Goal: Task Accomplishment & Management: Manage account settings

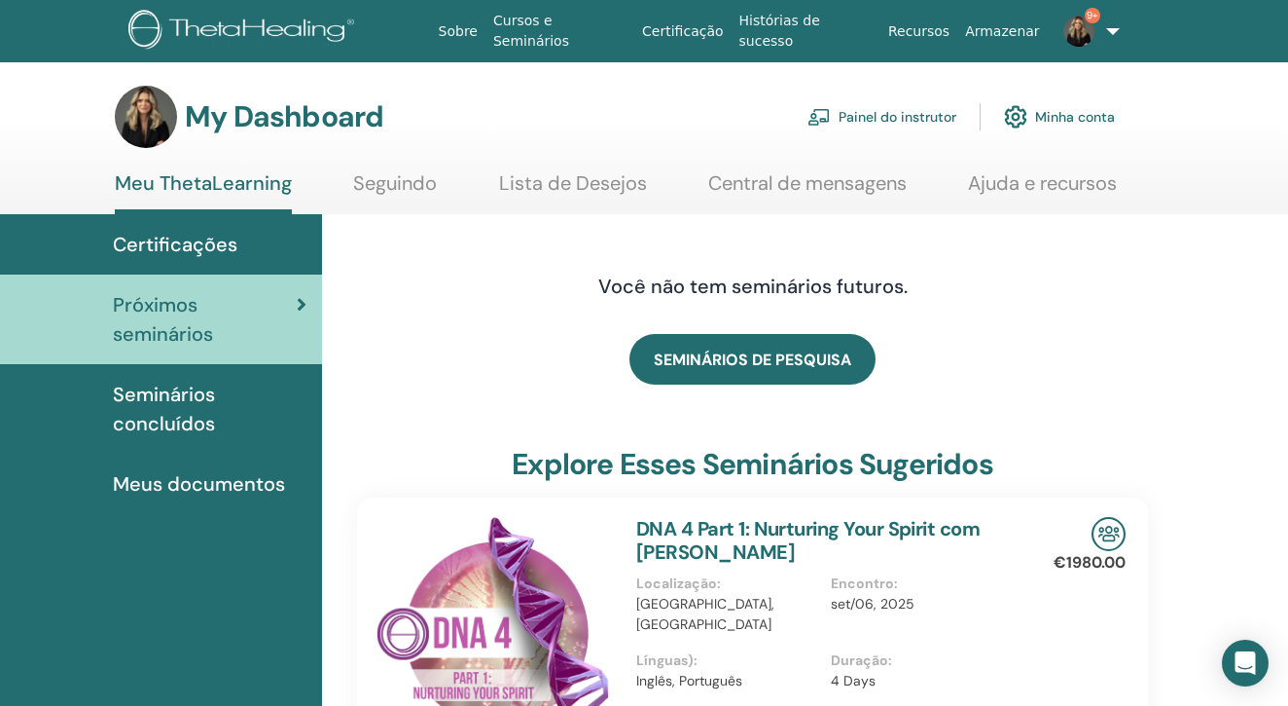
click at [243, 239] on div "Certificações" at bounding box center [161, 244] width 291 height 29
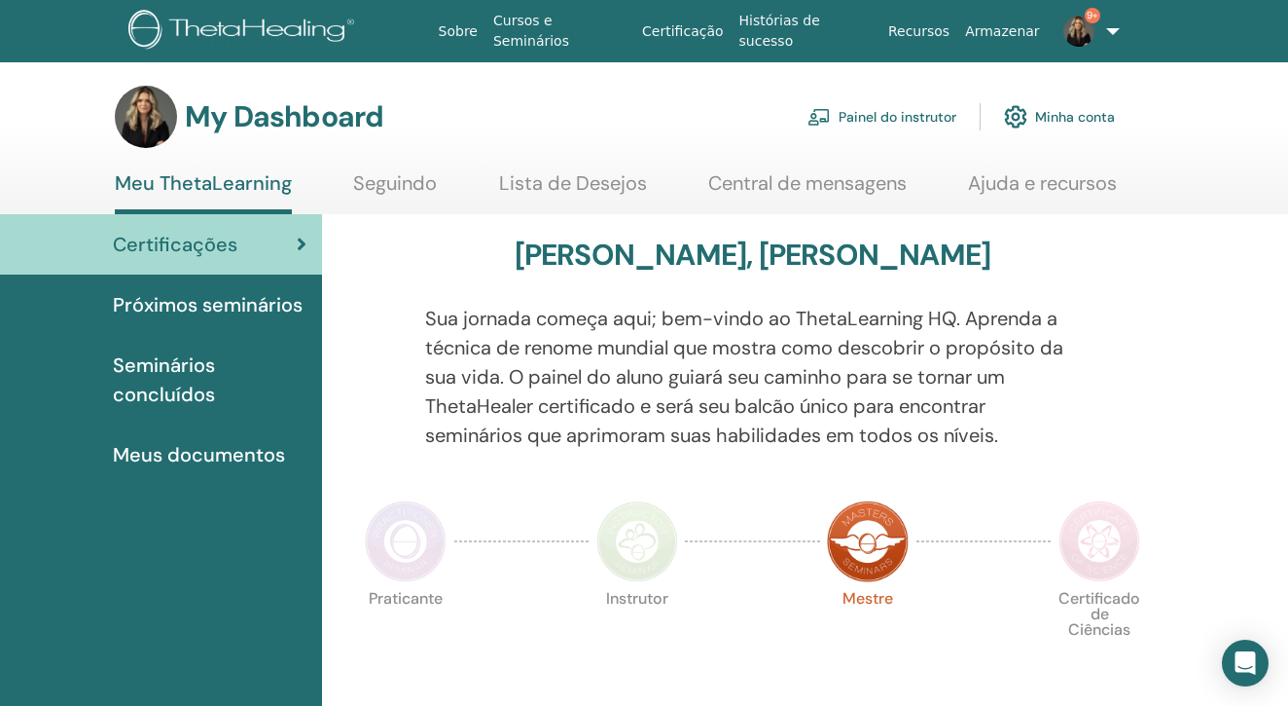
click at [895, 123] on link "Painel do instrutor" at bounding box center [882, 116] width 149 height 43
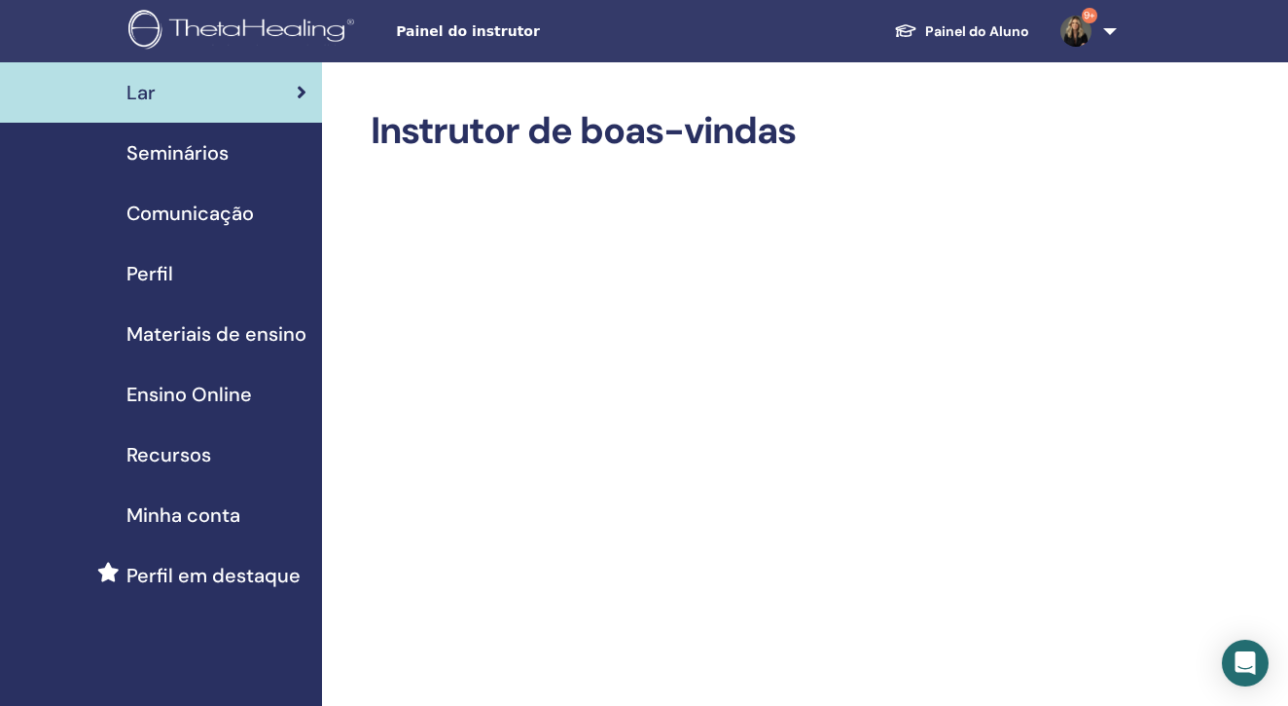
click at [186, 157] on span "Seminários" at bounding box center [178, 152] width 102 height 29
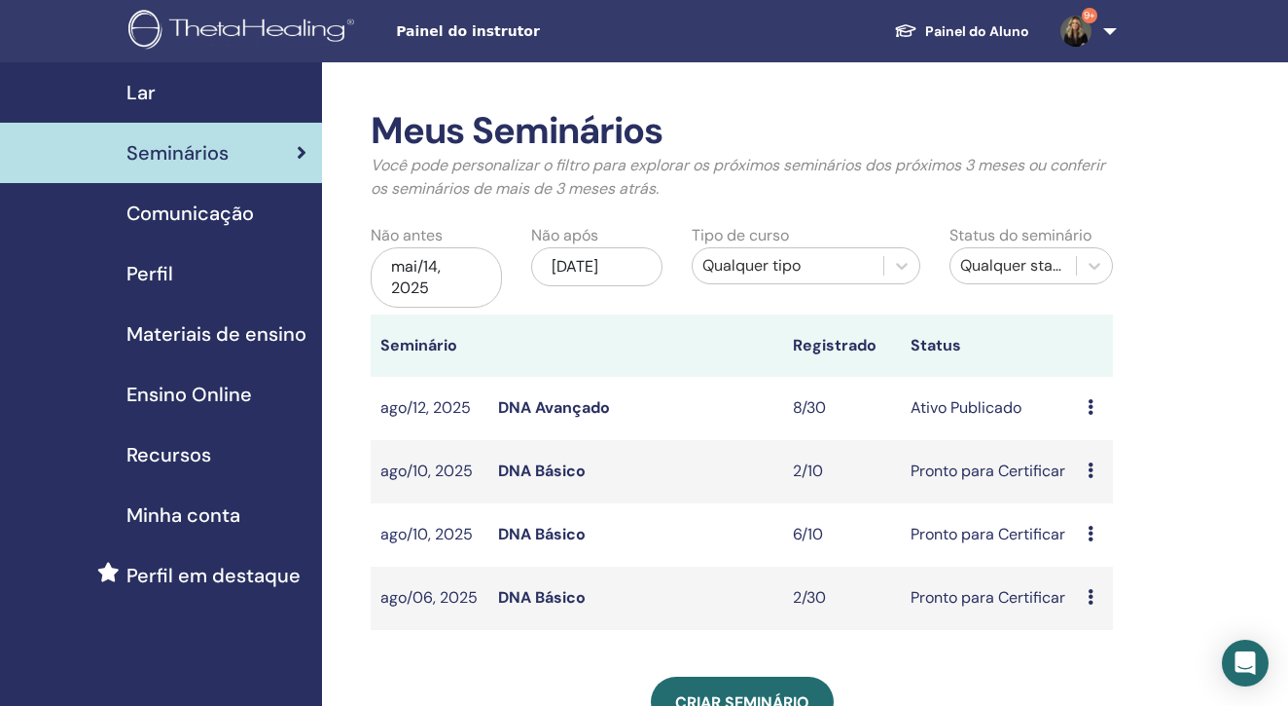
click at [597, 402] on link "DNA Avançado" at bounding box center [554, 407] width 112 height 20
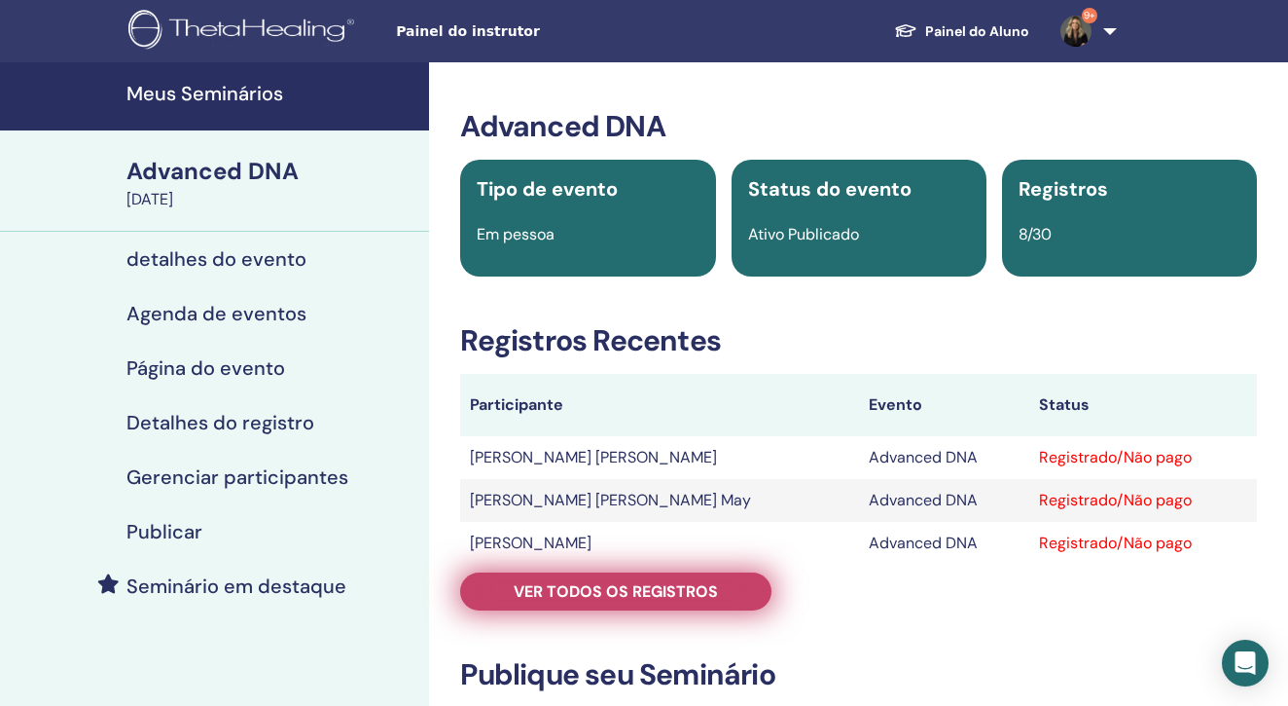
click at [636, 593] on span "Ver todos os registros" at bounding box center [616, 591] width 204 height 20
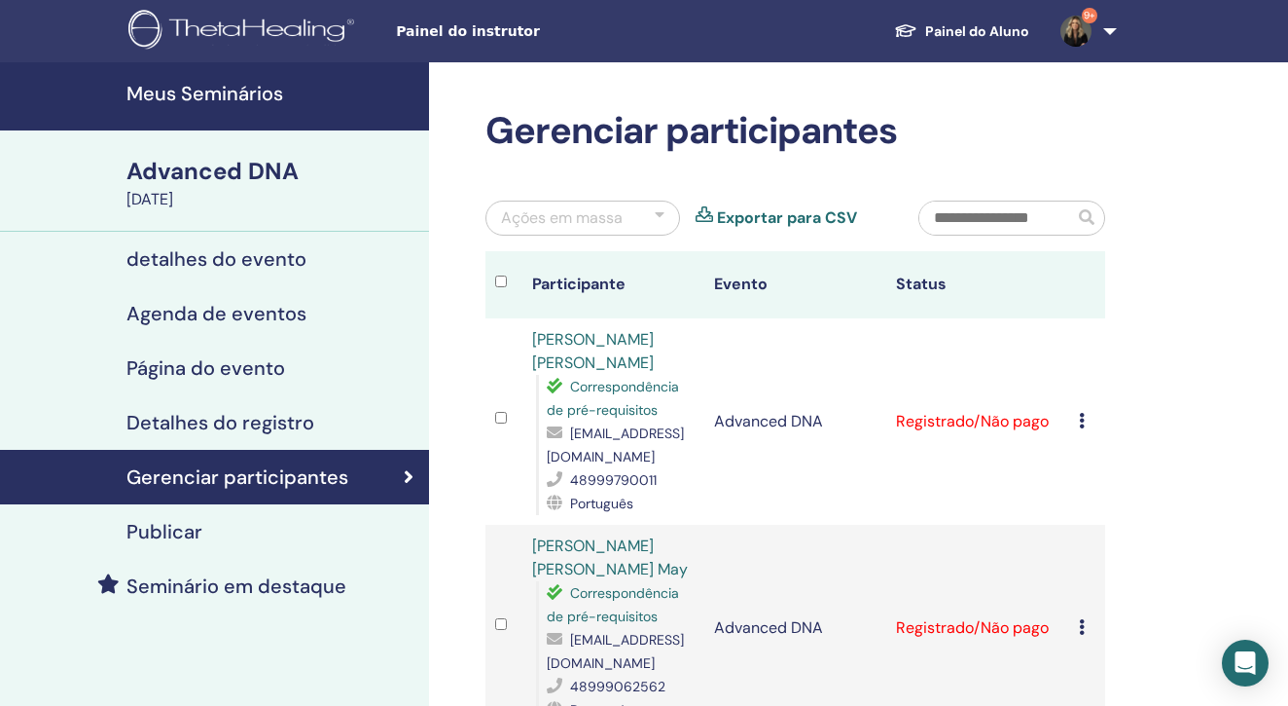
click at [1080, 413] on icon at bounding box center [1082, 421] width 6 height 16
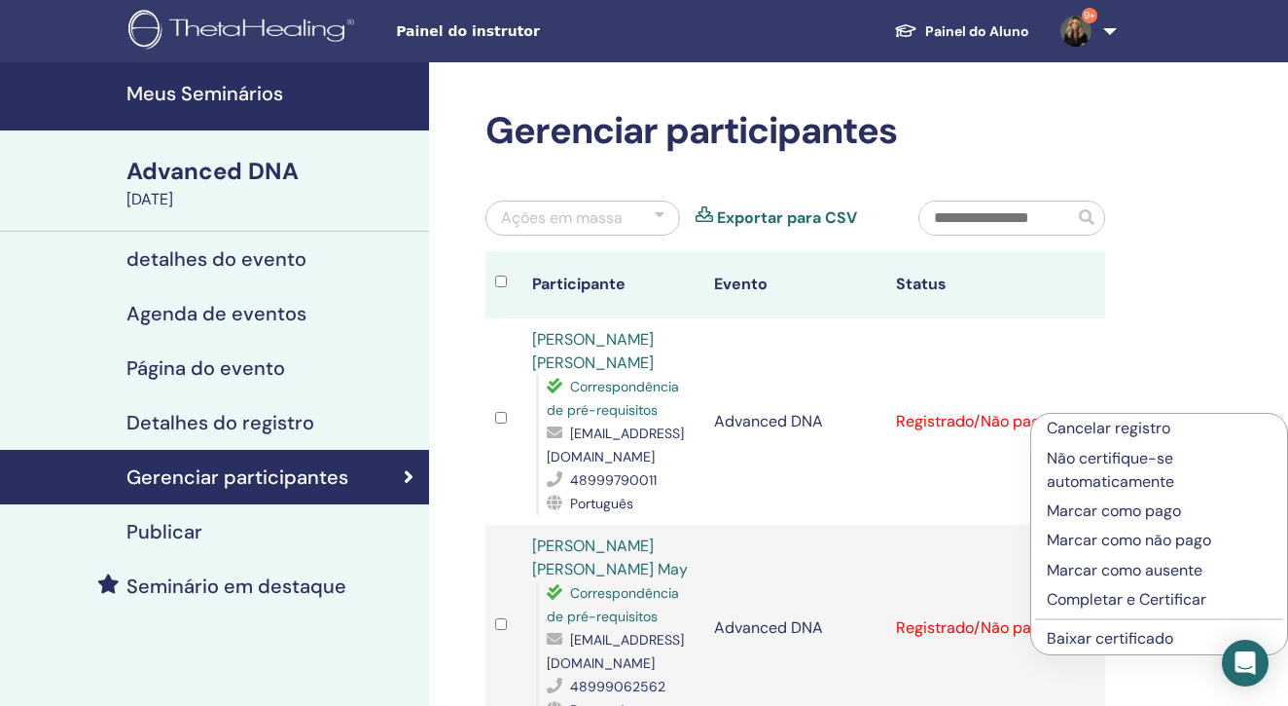
click at [1074, 597] on p "Completar e Certificar" at bounding box center [1159, 599] width 225 height 23
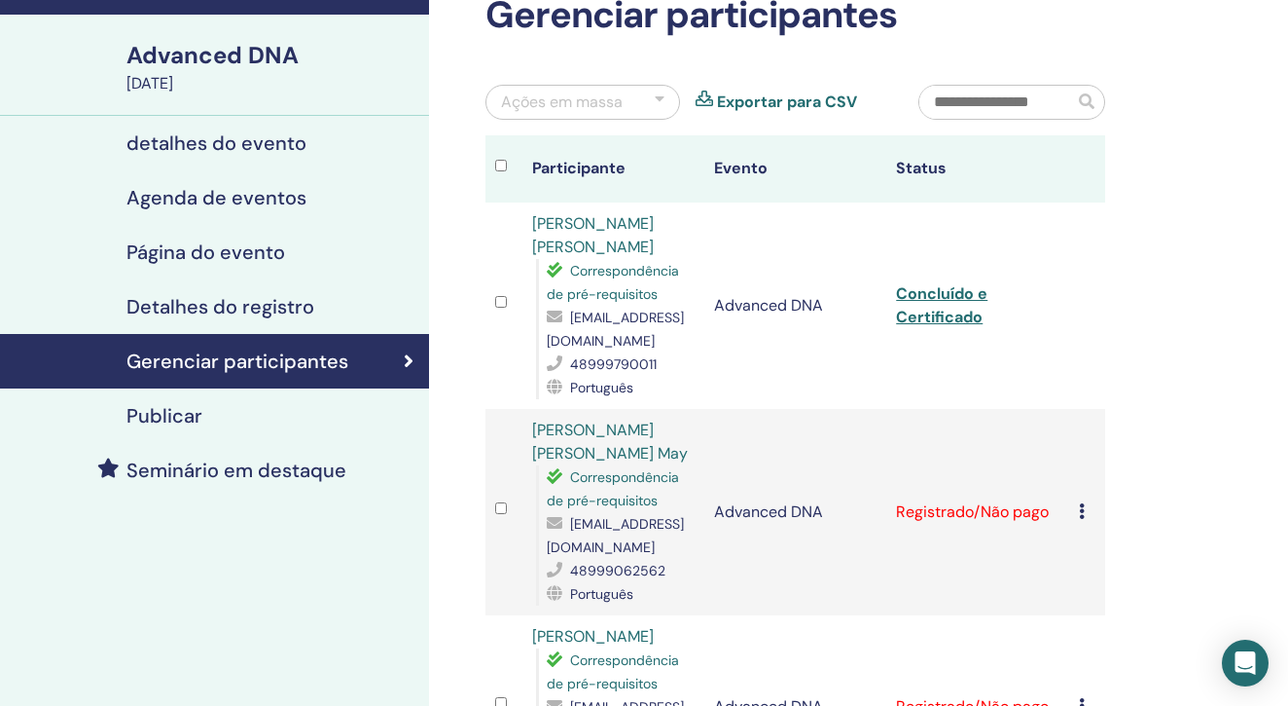
scroll to position [124, 0]
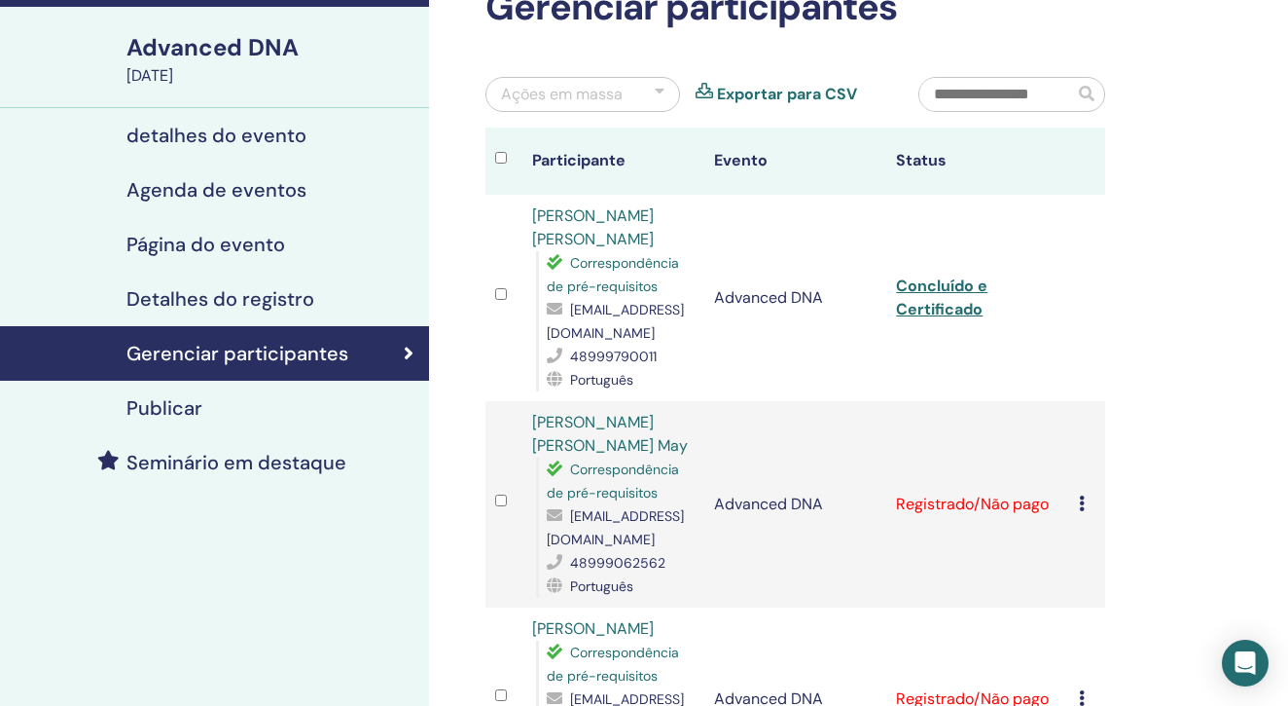
click at [1082, 495] on icon at bounding box center [1082, 503] width 6 height 16
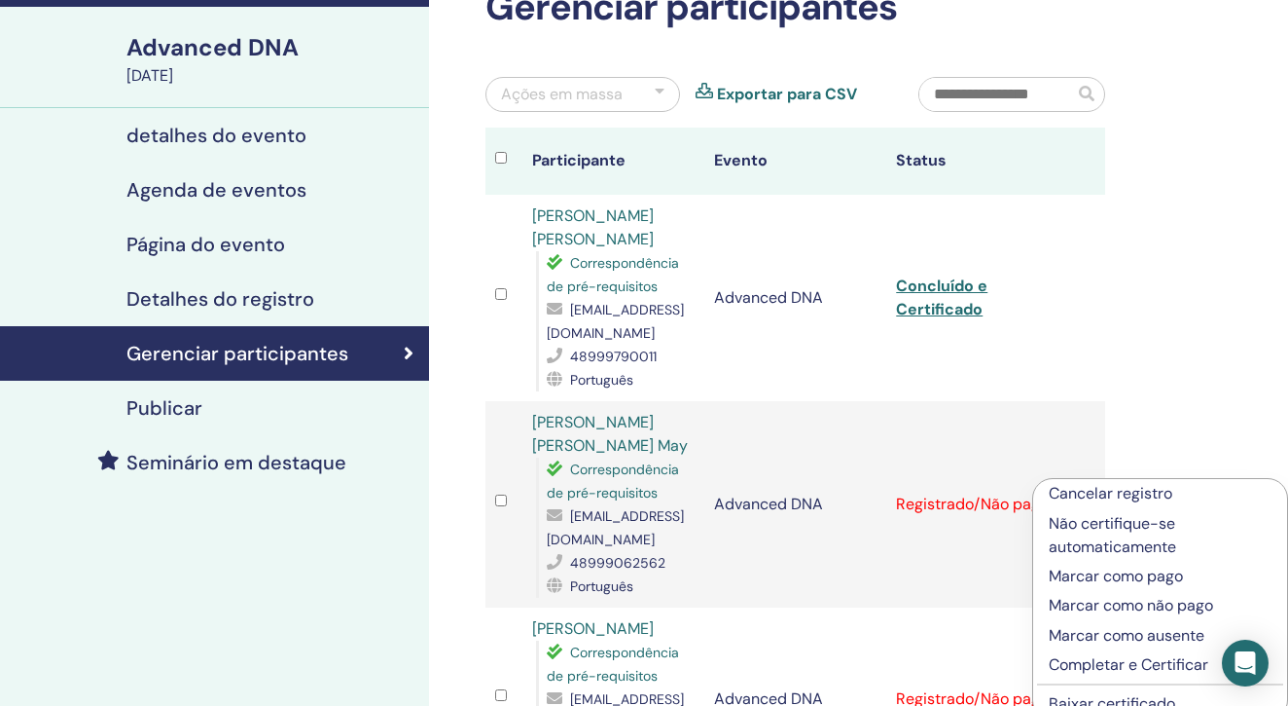
click at [1080, 668] on p "Completar e Certificar" at bounding box center [1160, 664] width 223 height 23
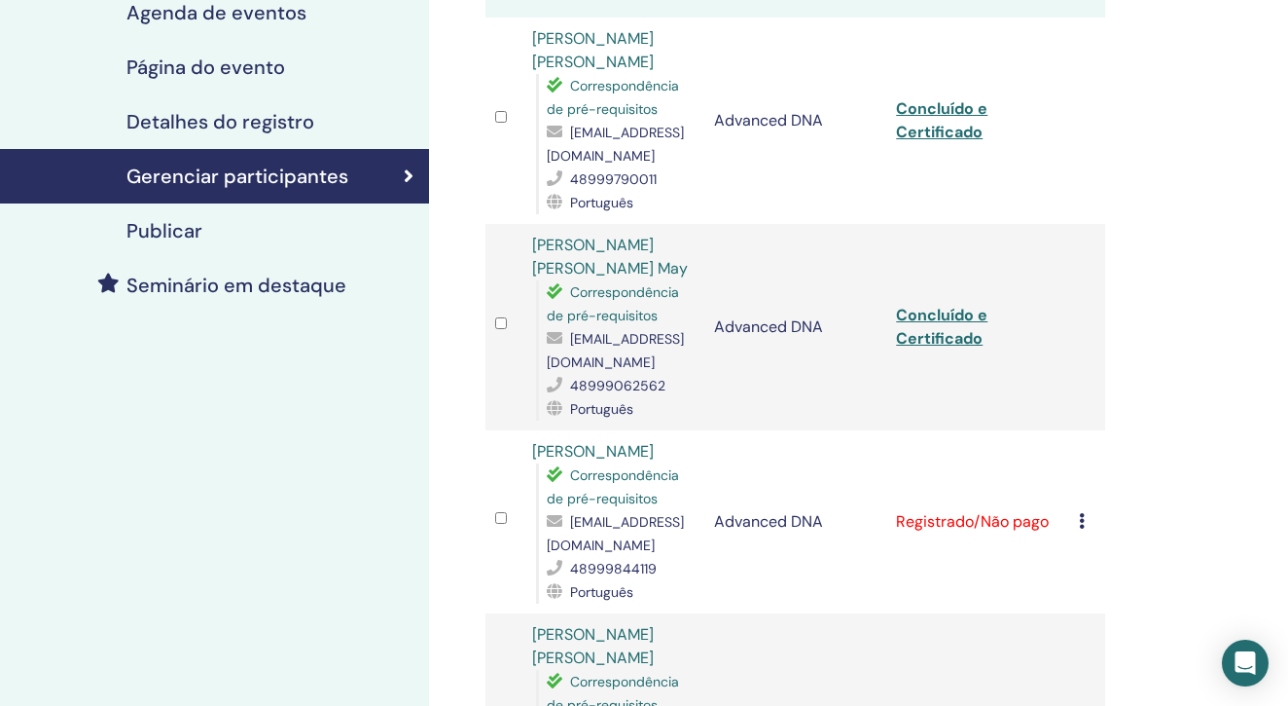
scroll to position [309, 0]
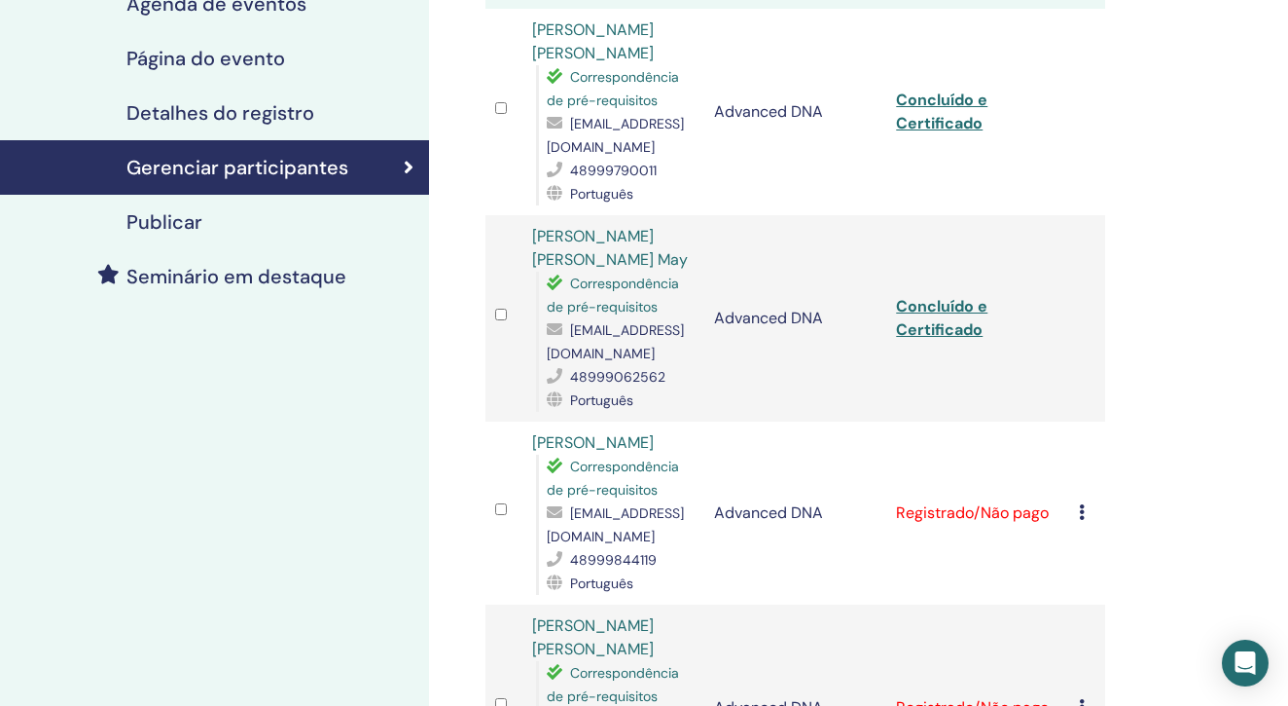
click at [1079, 504] on icon at bounding box center [1082, 512] width 6 height 16
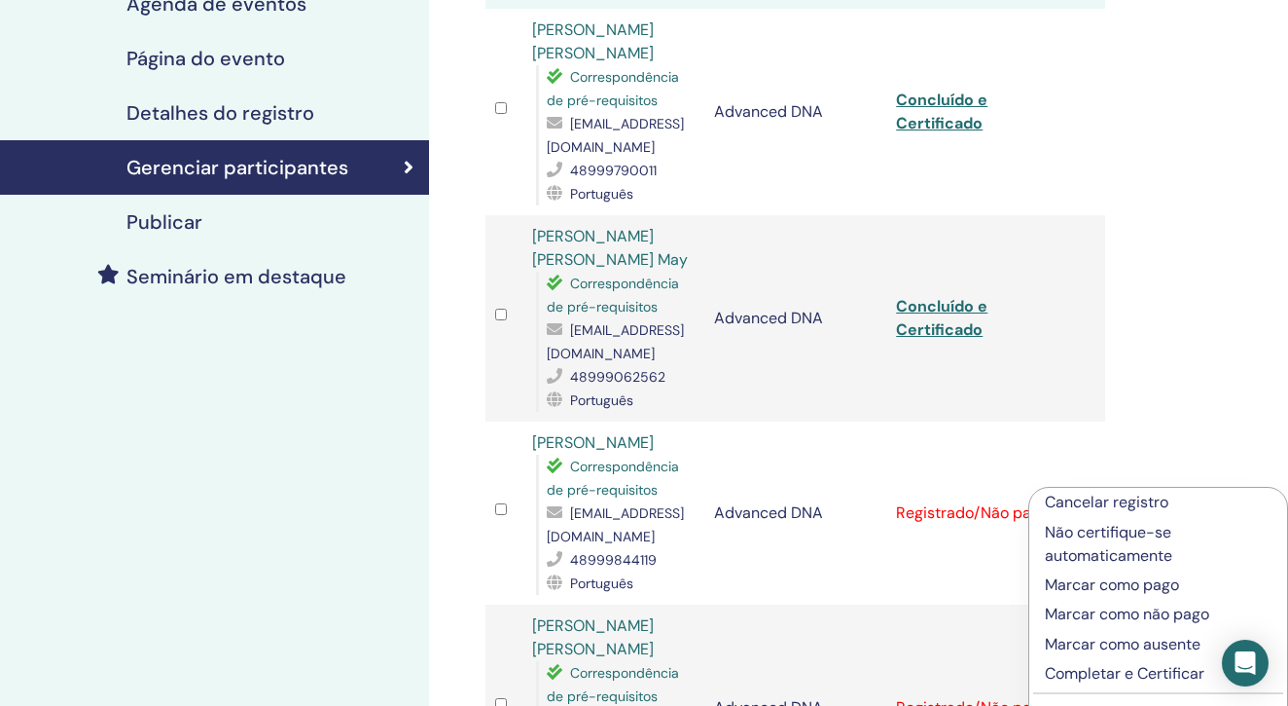
click at [1074, 667] on p "Completar e Certificar" at bounding box center [1158, 673] width 227 height 23
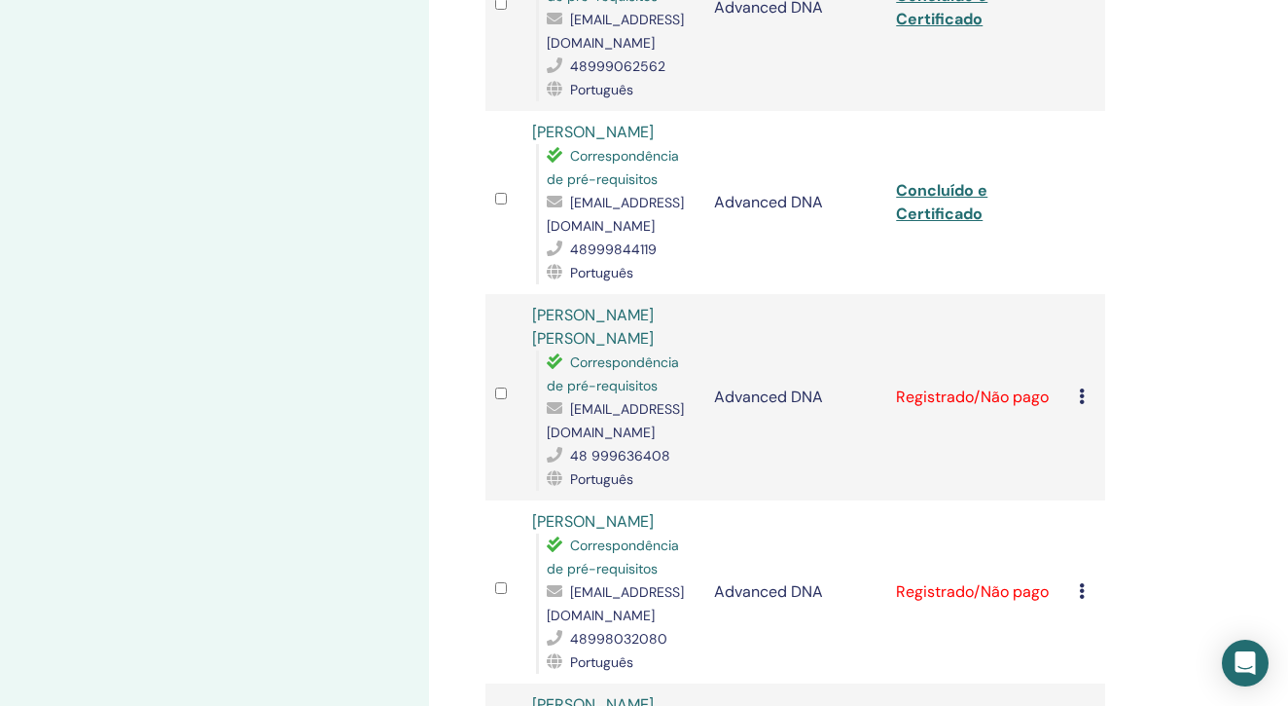
scroll to position [663, 0]
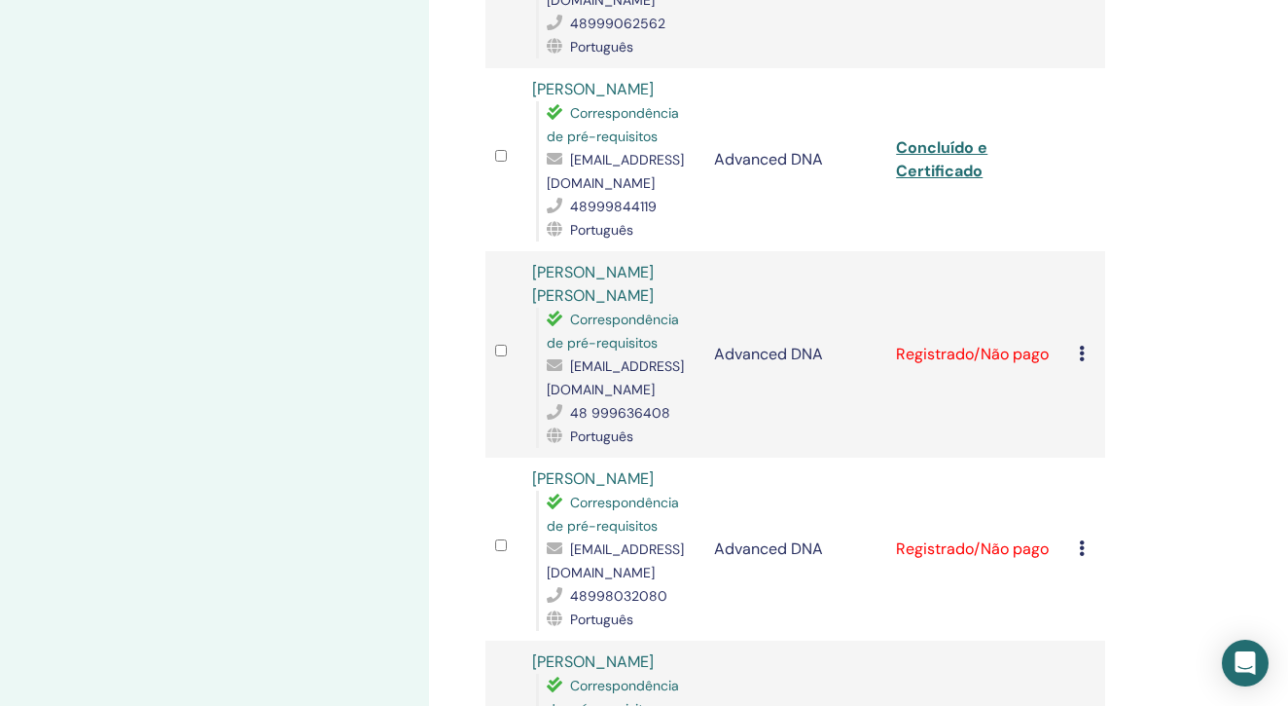
click at [1079, 343] on div "Cancelar registro Não certifique-se automaticamente Marcar como pago Marcar com…" at bounding box center [1087, 354] width 17 height 23
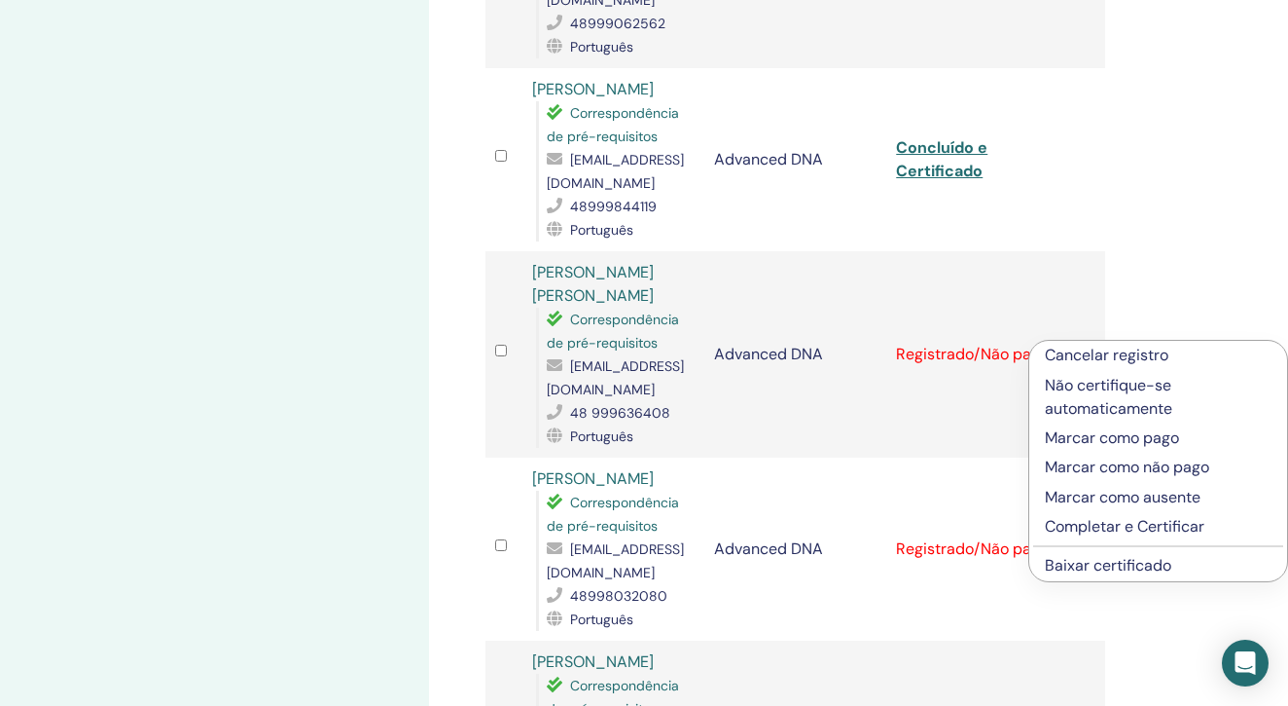
click at [1063, 525] on p "Completar e Certificar" at bounding box center [1158, 526] width 227 height 23
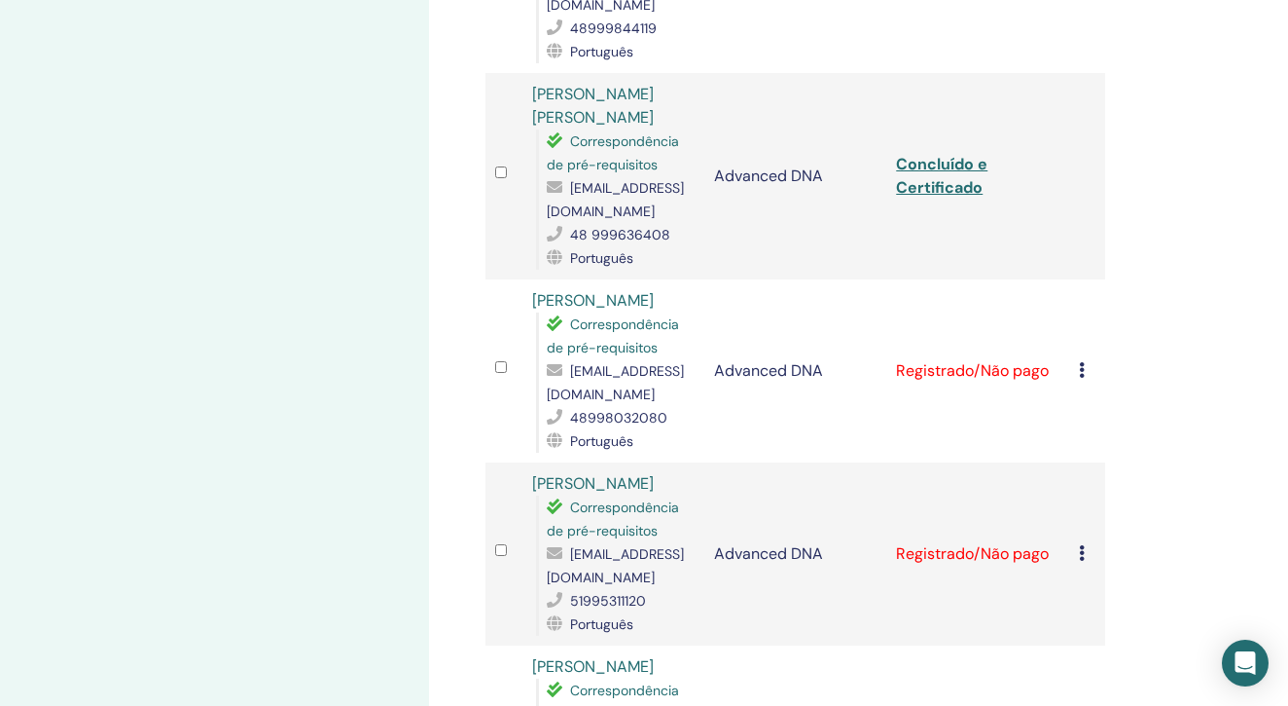
scroll to position [859, 0]
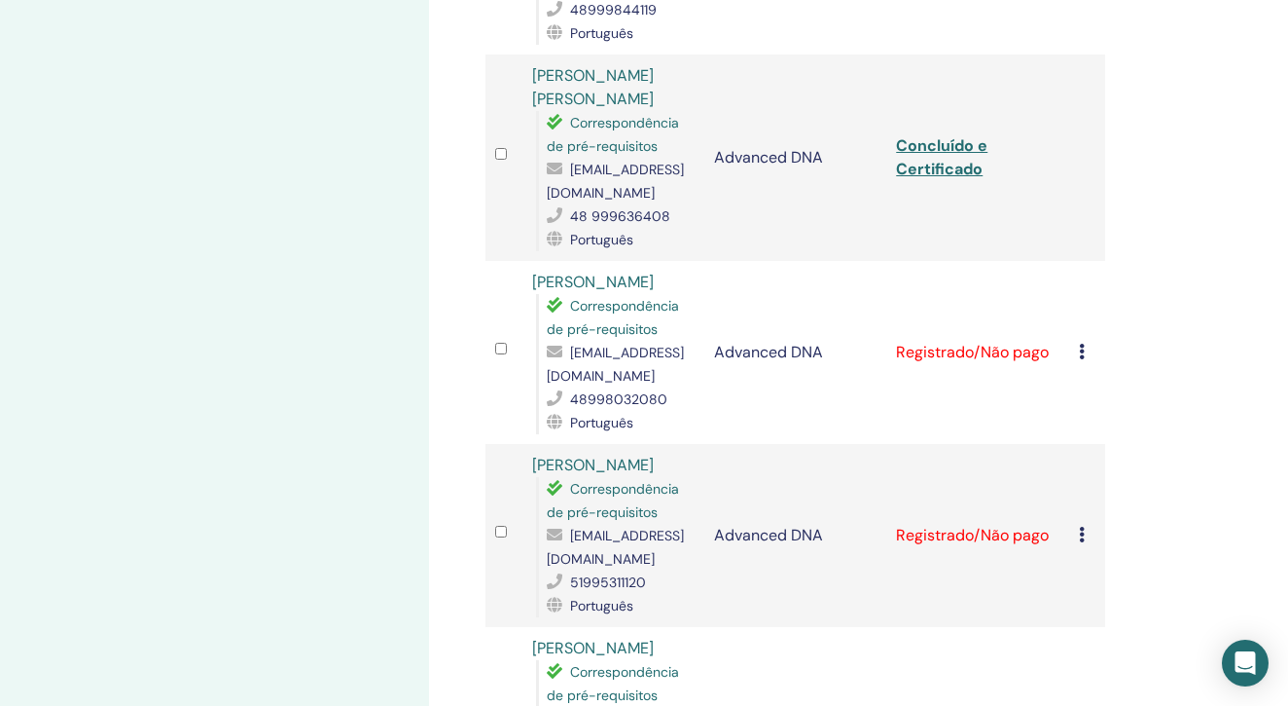
click at [1080, 344] on icon at bounding box center [1082, 352] width 6 height 16
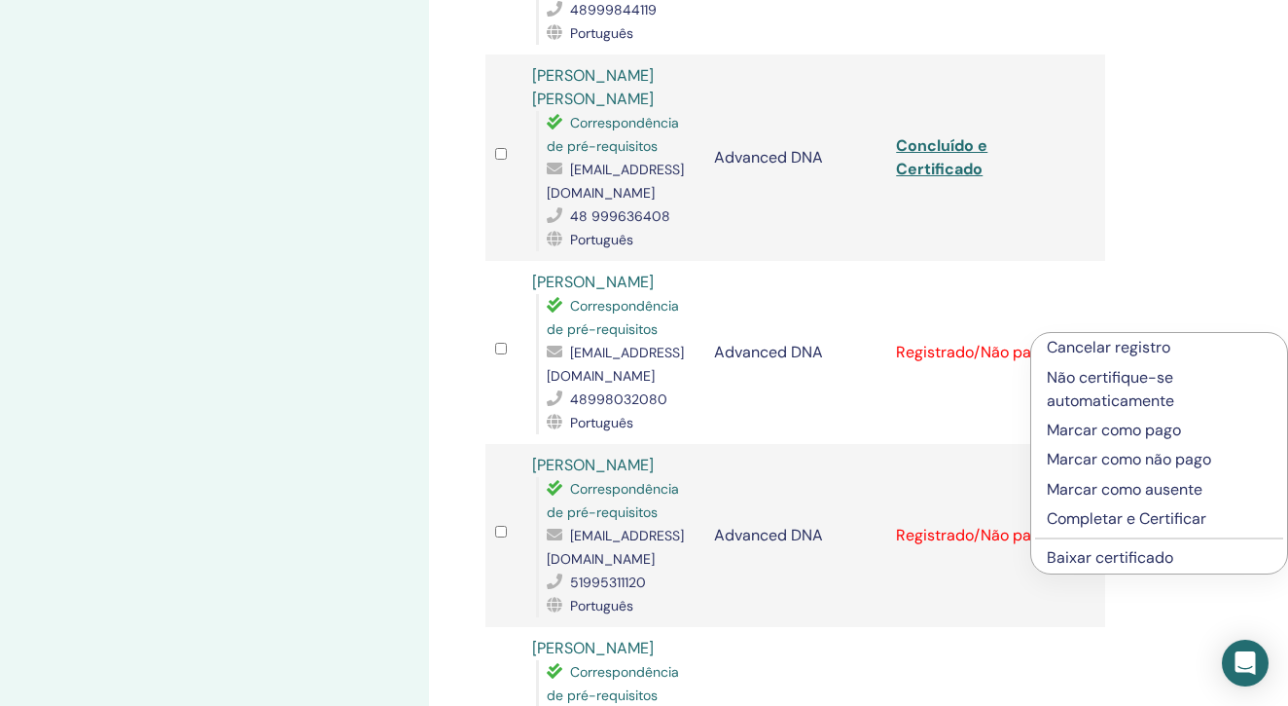
click at [1083, 519] on p "Completar e Certificar" at bounding box center [1159, 518] width 225 height 23
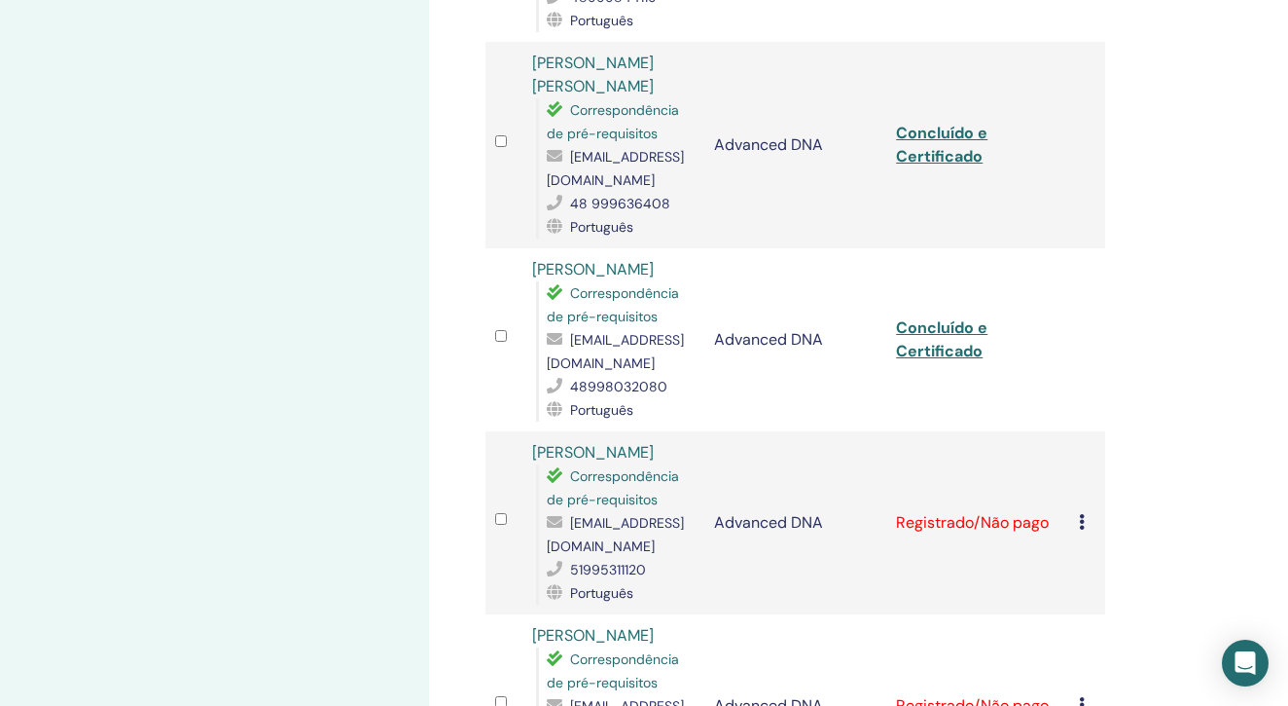
scroll to position [927, 0]
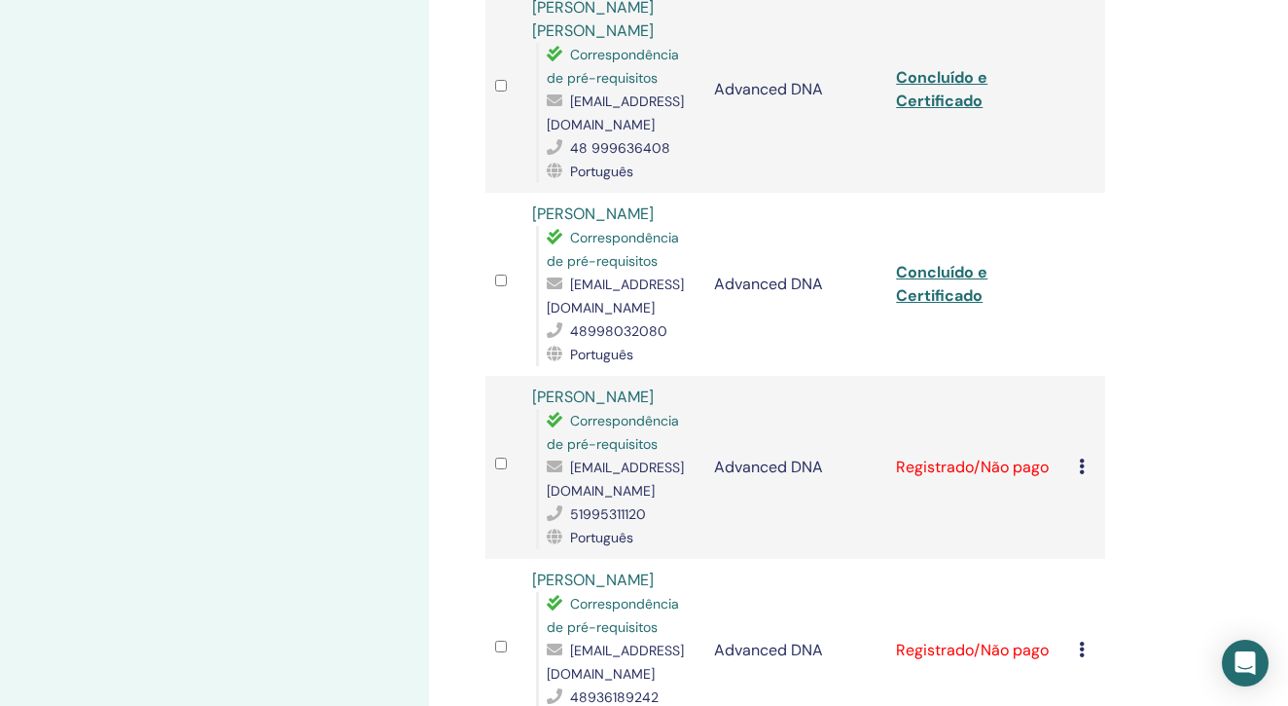
click at [1081, 458] on icon at bounding box center [1082, 466] width 6 height 16
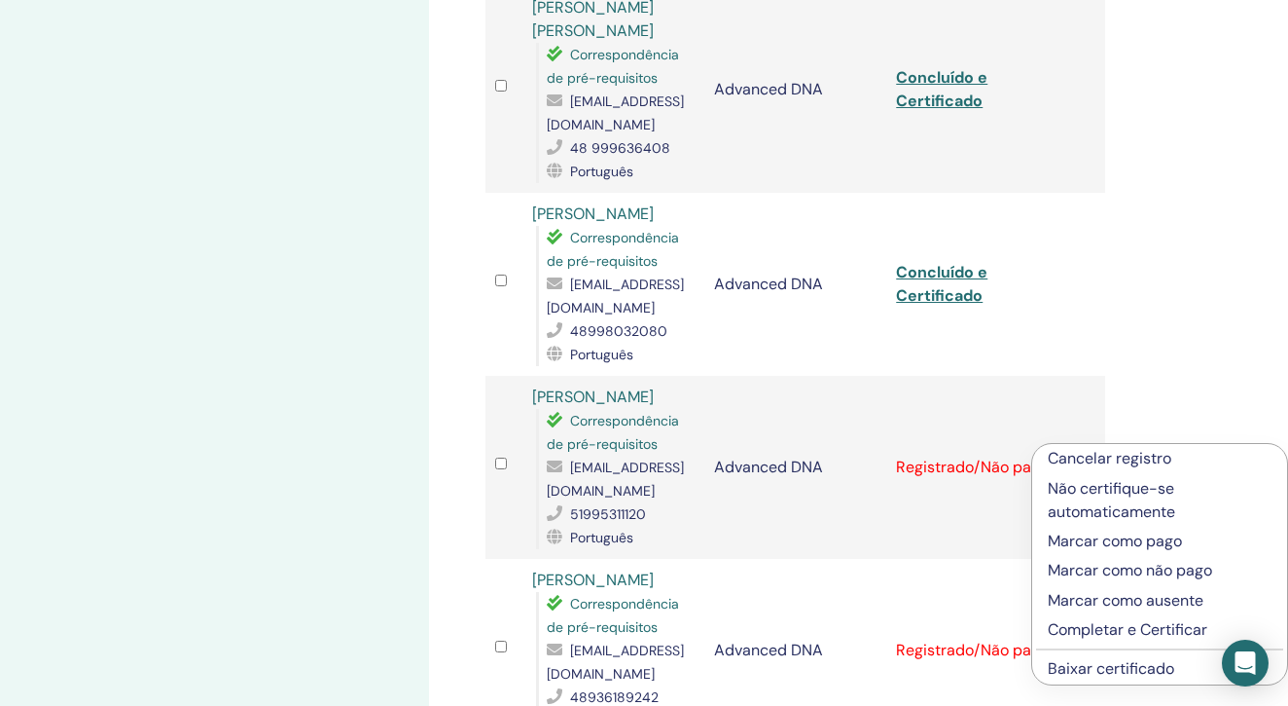
click at [1076, 628] on p "Completar e Certificar" at bounding box center [1160, 629] width 224 height 23
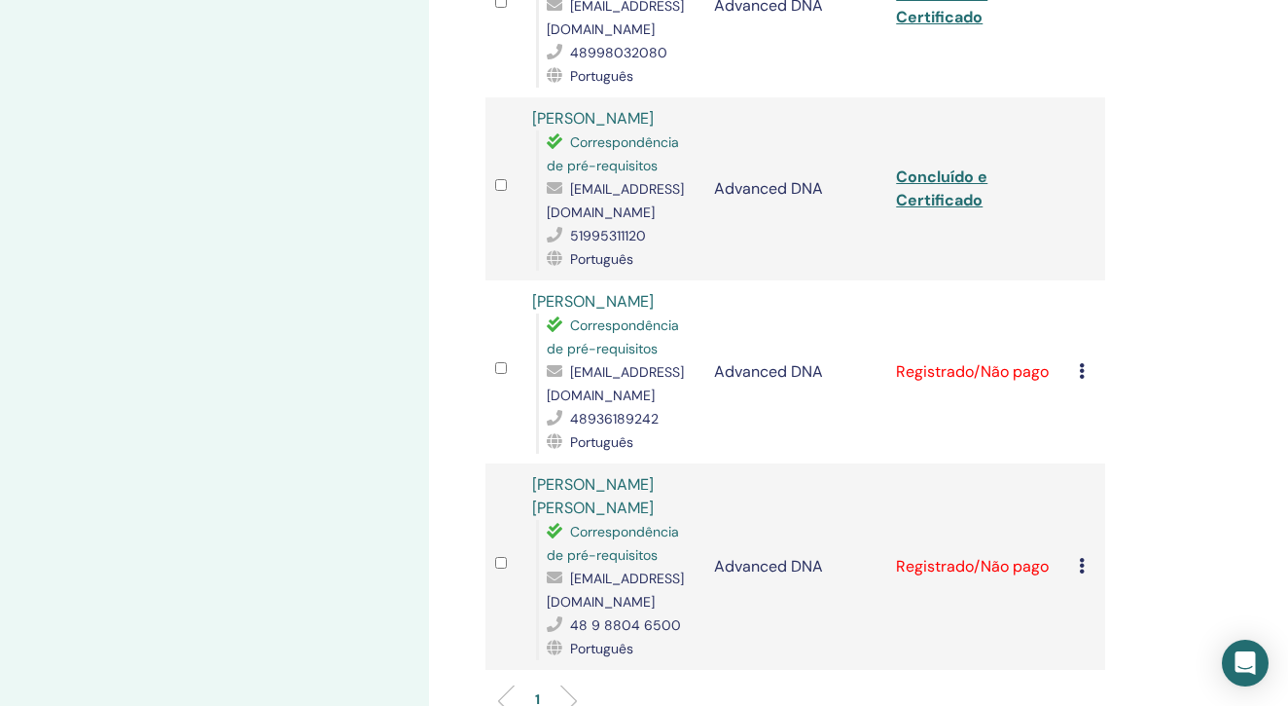
scroll to position [1213, 0]
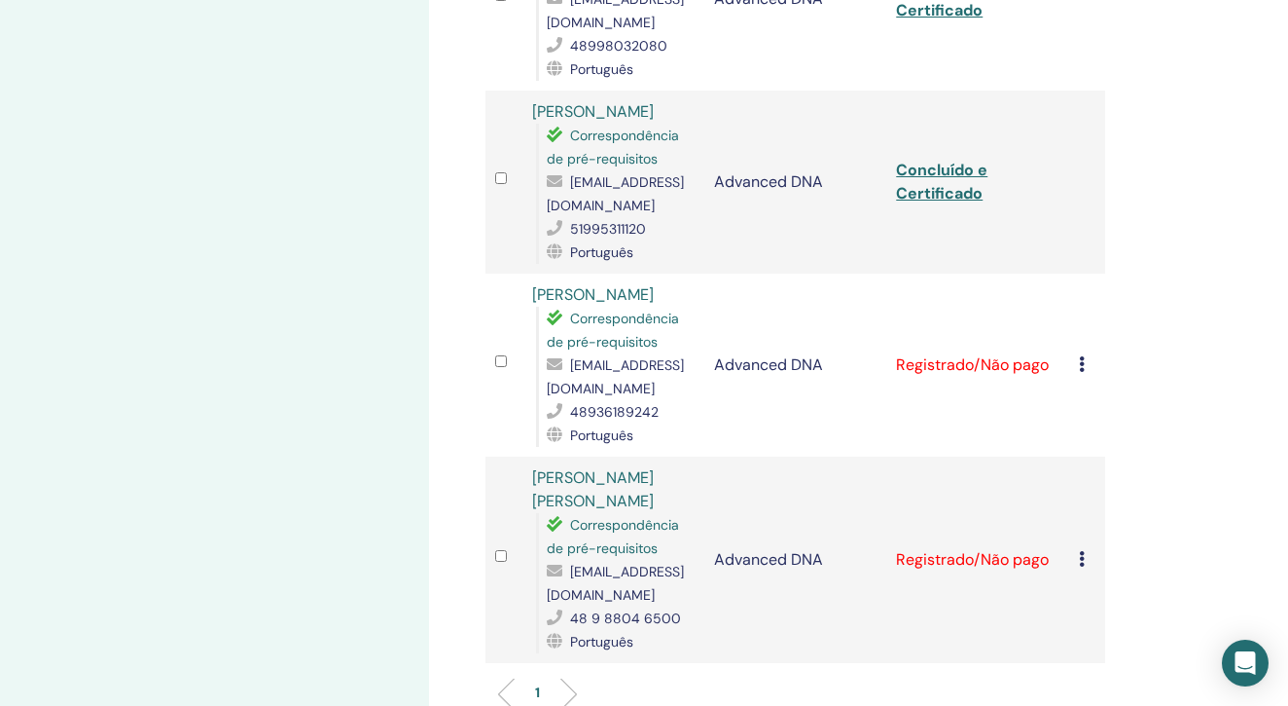
click at [1080, 356] on icon at bounding box center [1082, 364] width 6 height 16
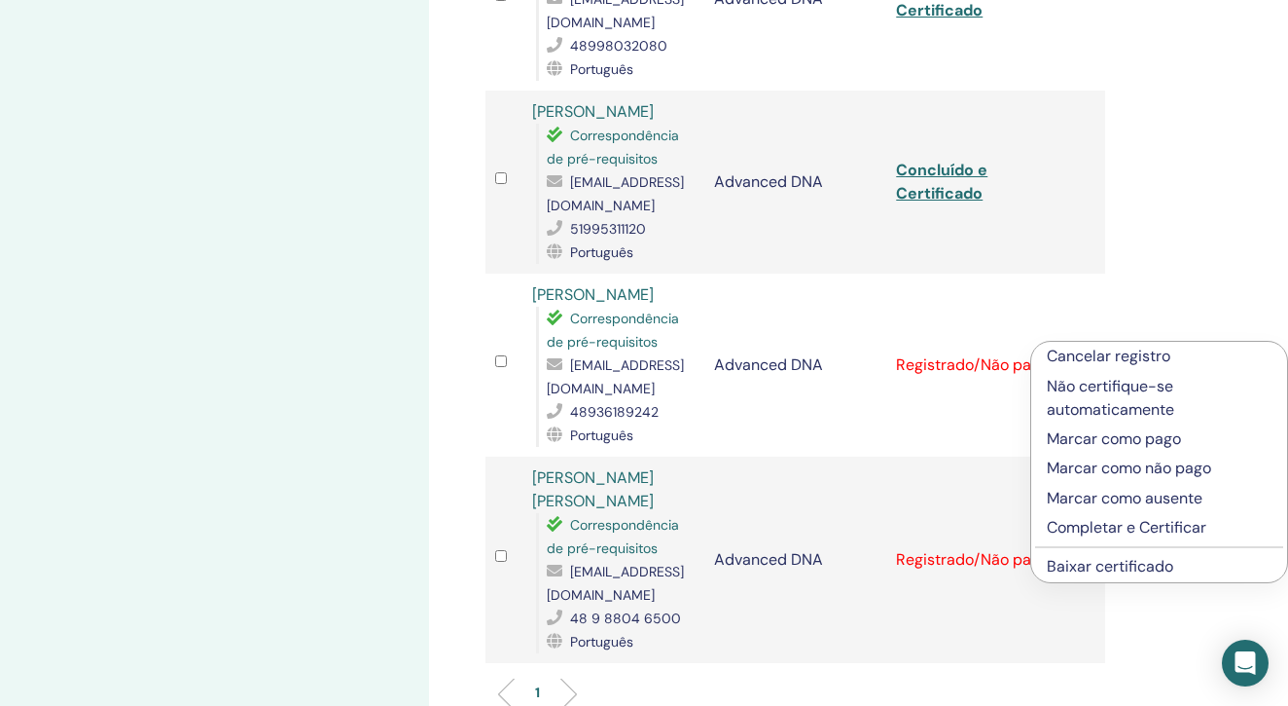
click at [1055, 525] on p "Completar e Certificar" at bounding box center [1159, 527] width 225 height 23
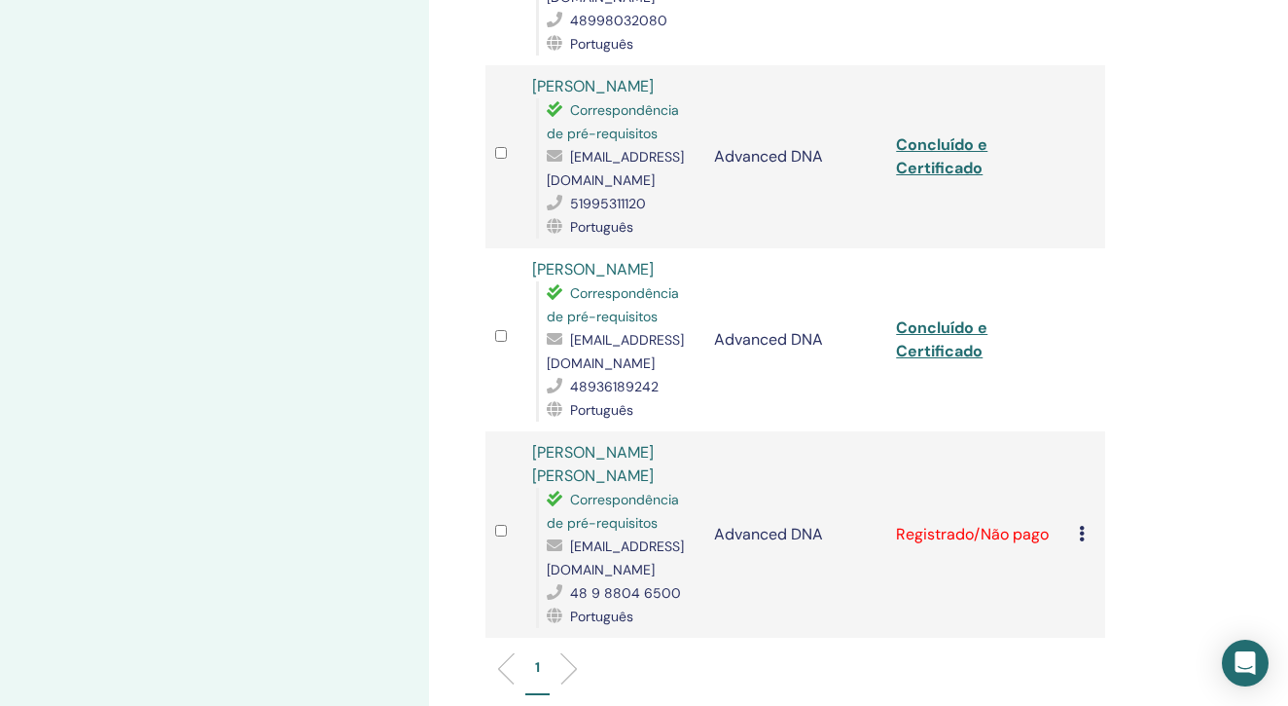
scroll to position [1245, 0]
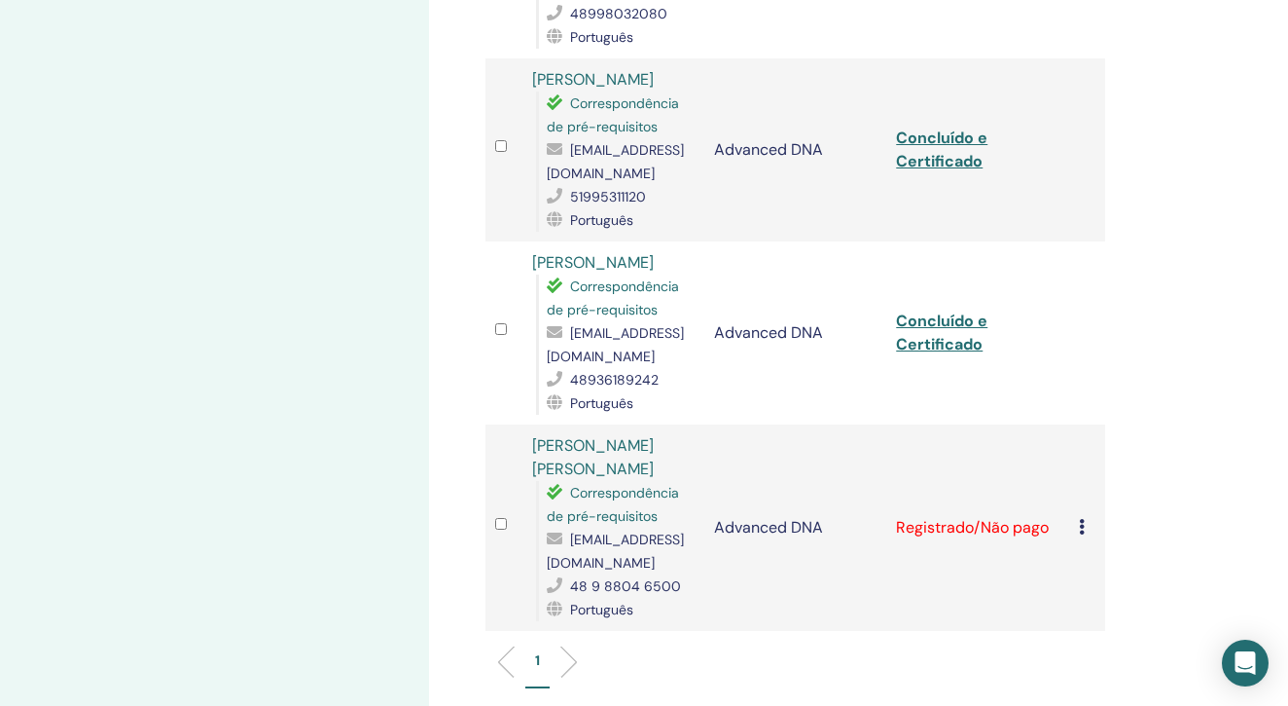
click at [1080, 519] on icon at bounding box center [1082, 527] width 6 height 16
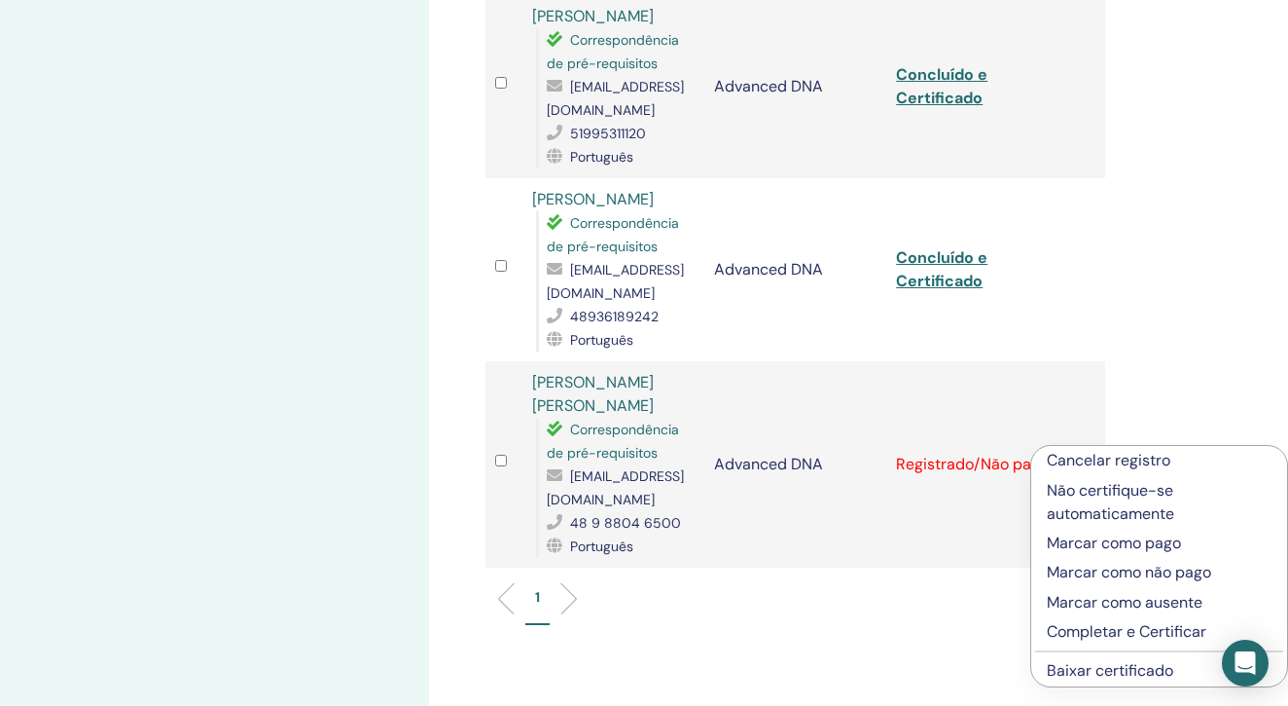
scroll to position [1318, 0]
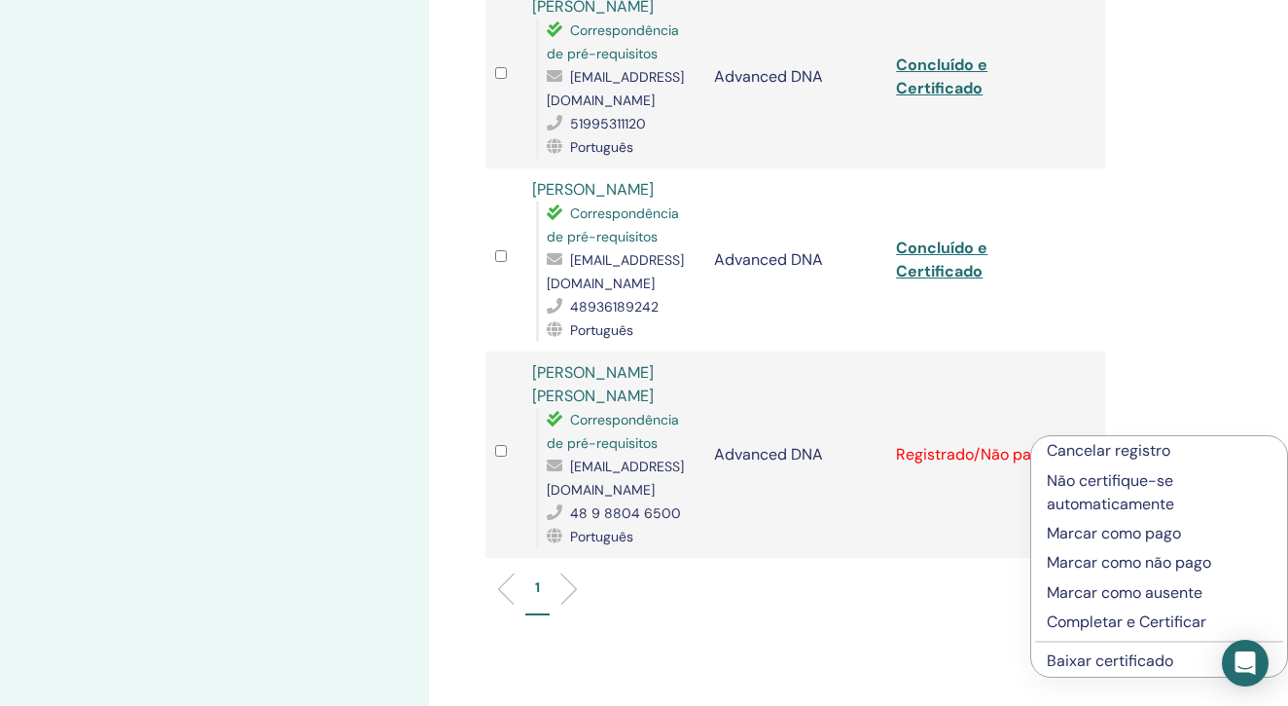
click at [1082, 623] on p "Completar e Certificar" at bounding box center [1159, 621] width 225 height 23
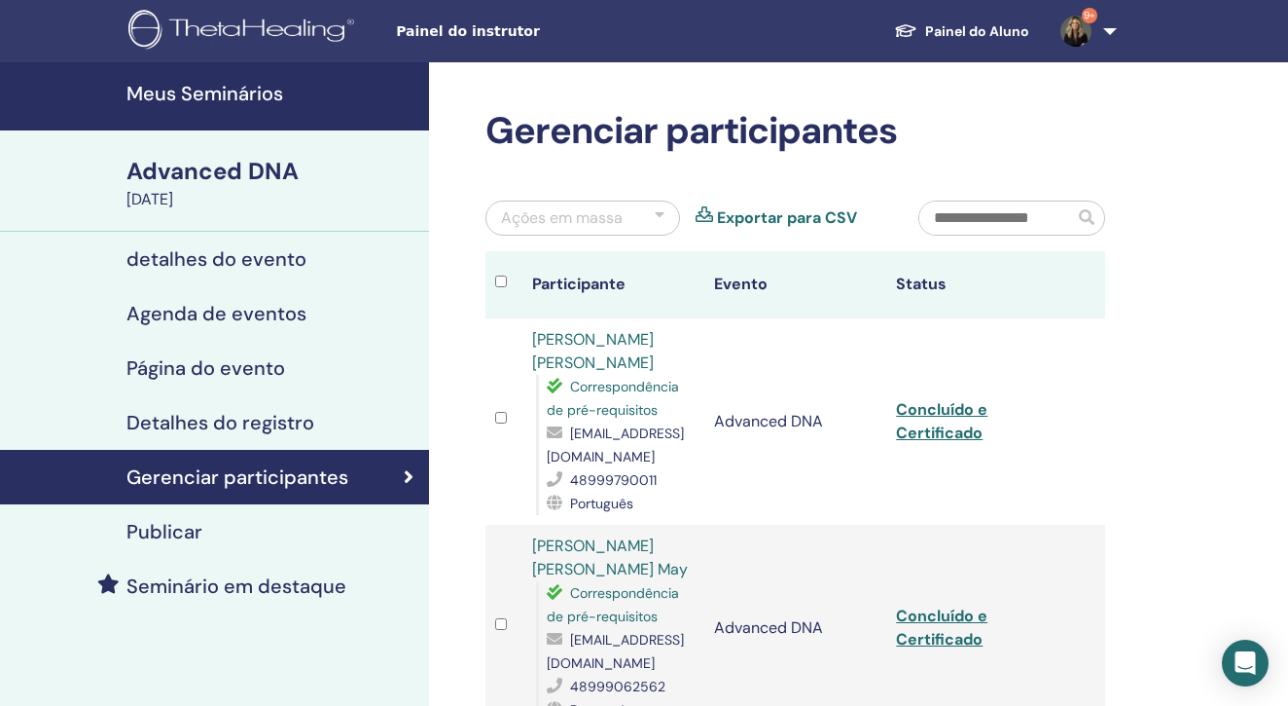
click at [960, 412] on link "Concluído e Certificado" at bounding box center [941, 421] width 91 height 44
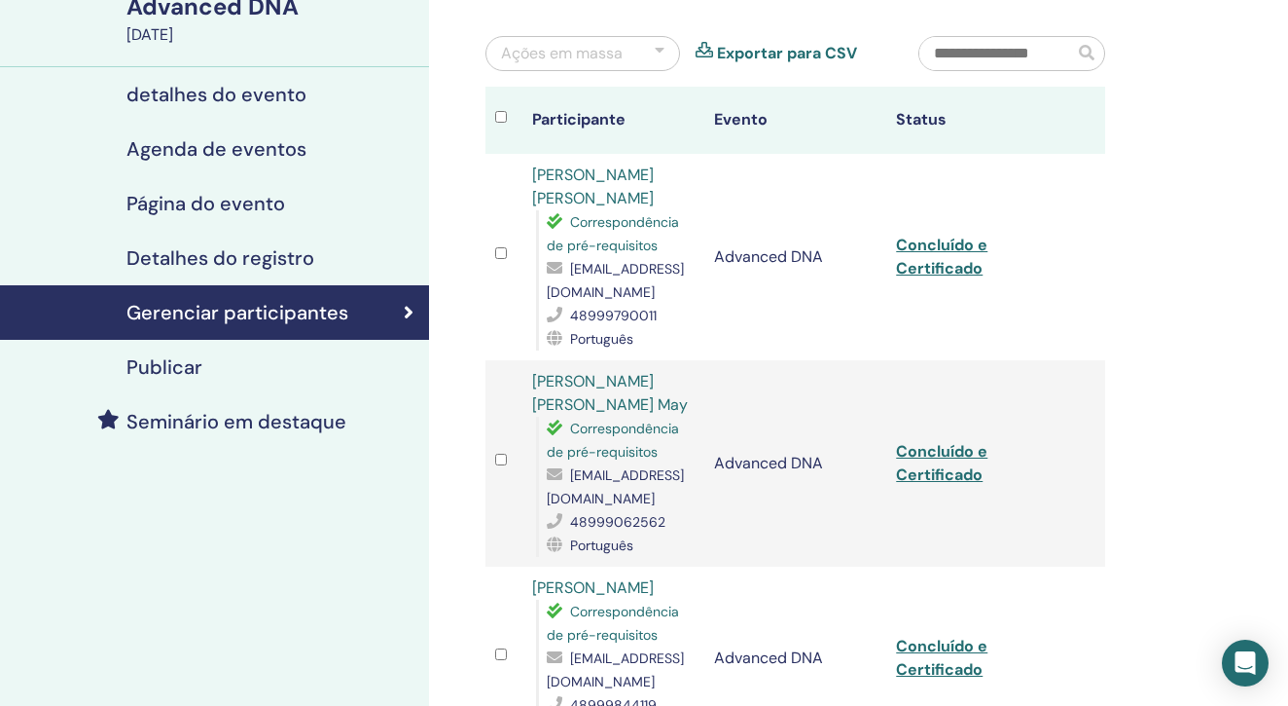
scroll to position [178, 0]
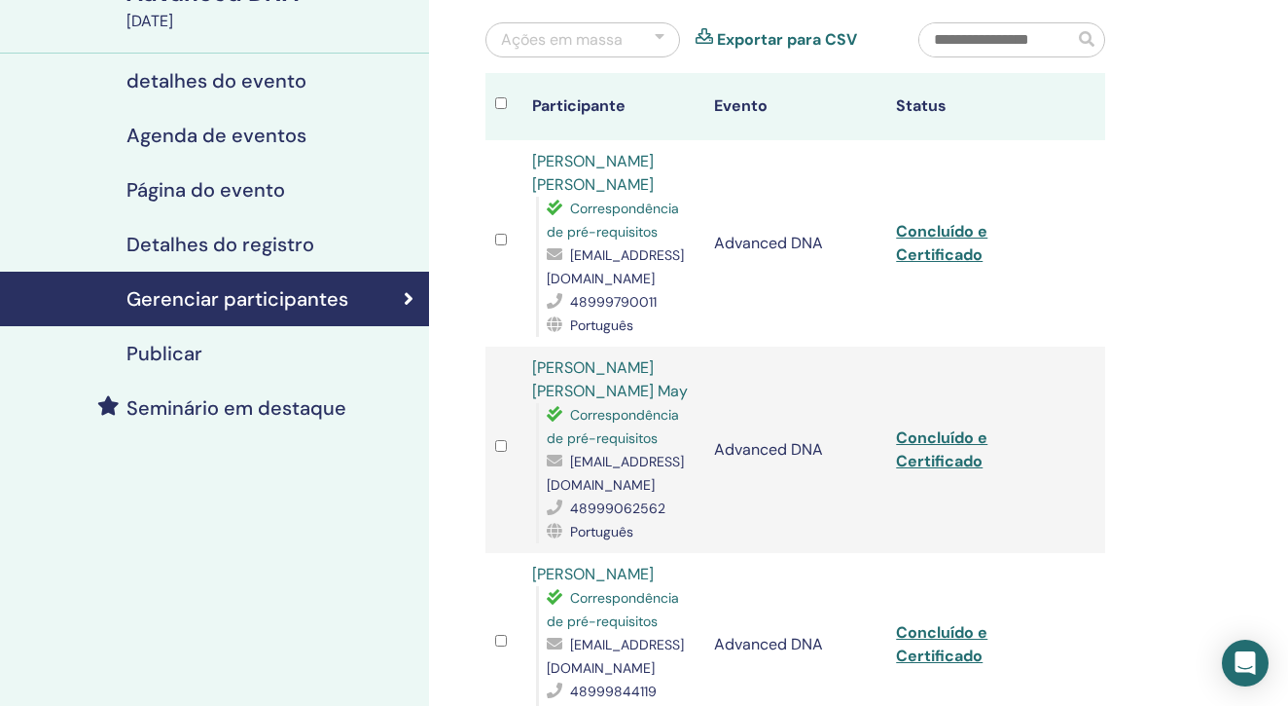
click at [958, 427] on link "Concluído e Certificado" at bounding box center [941, 449] width 91 height 44
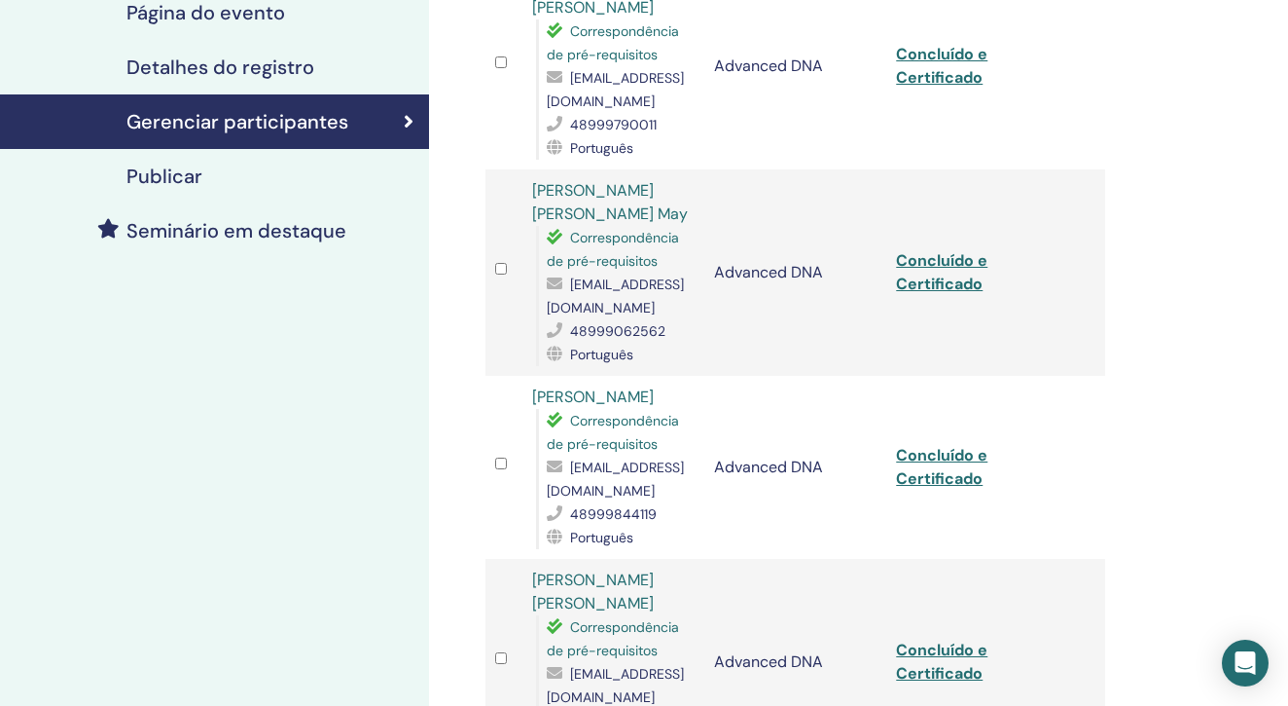
scroll to position [360, 0]
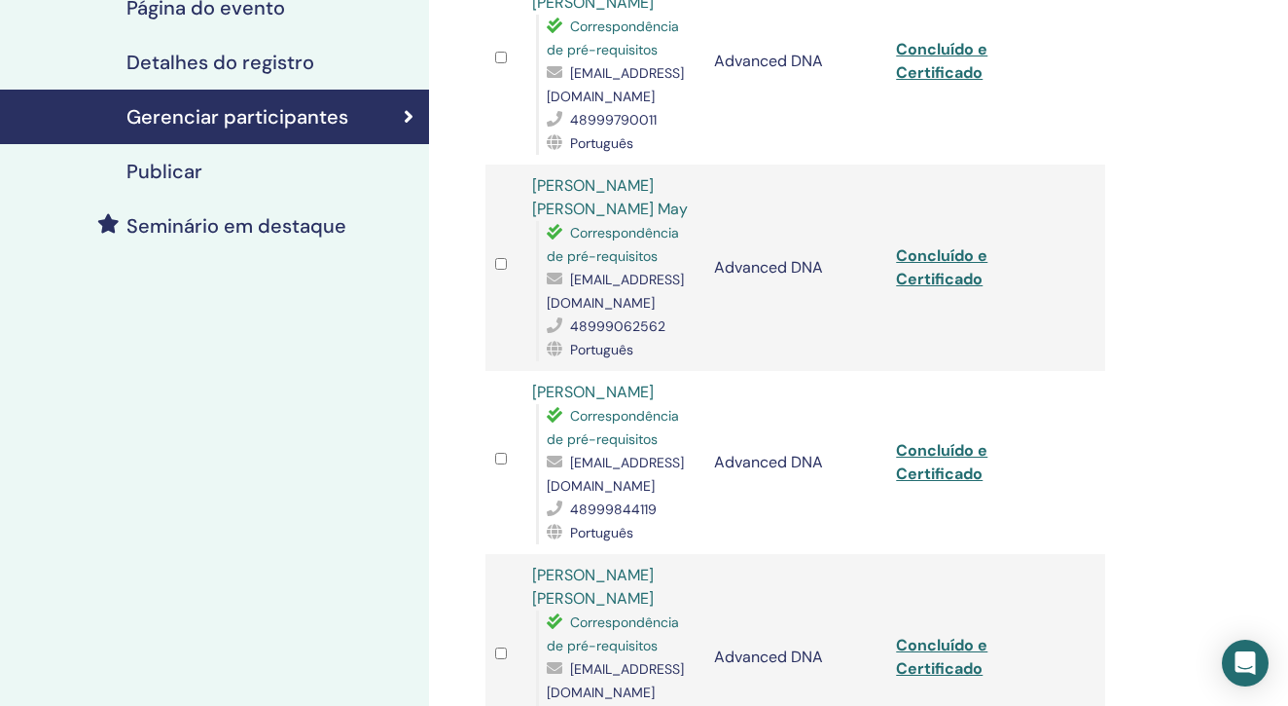
click at [950, 440] on link "Concluído e Certificado" at bounding box center [941, 462] width 91 height 44
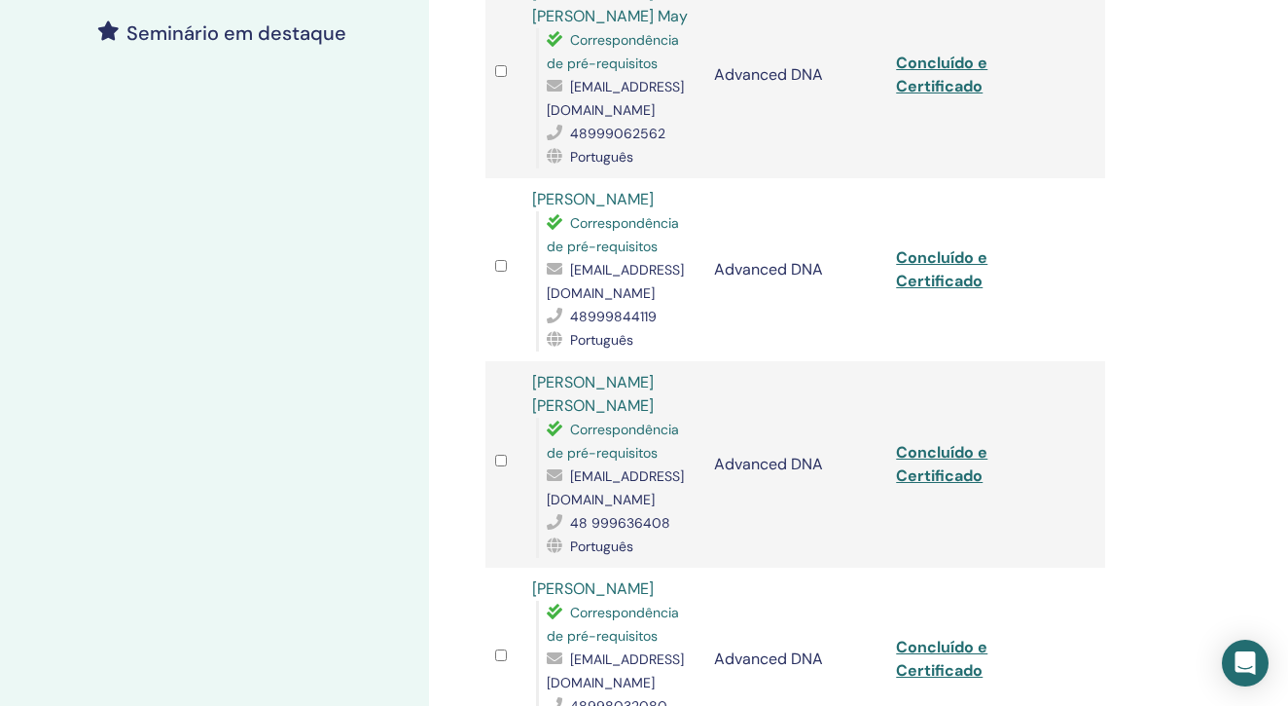
scroll to position [553, 0]
click at [916, 442] on link "Concluído e Certificado" at bounding box center [941, 464] width 91 height 44
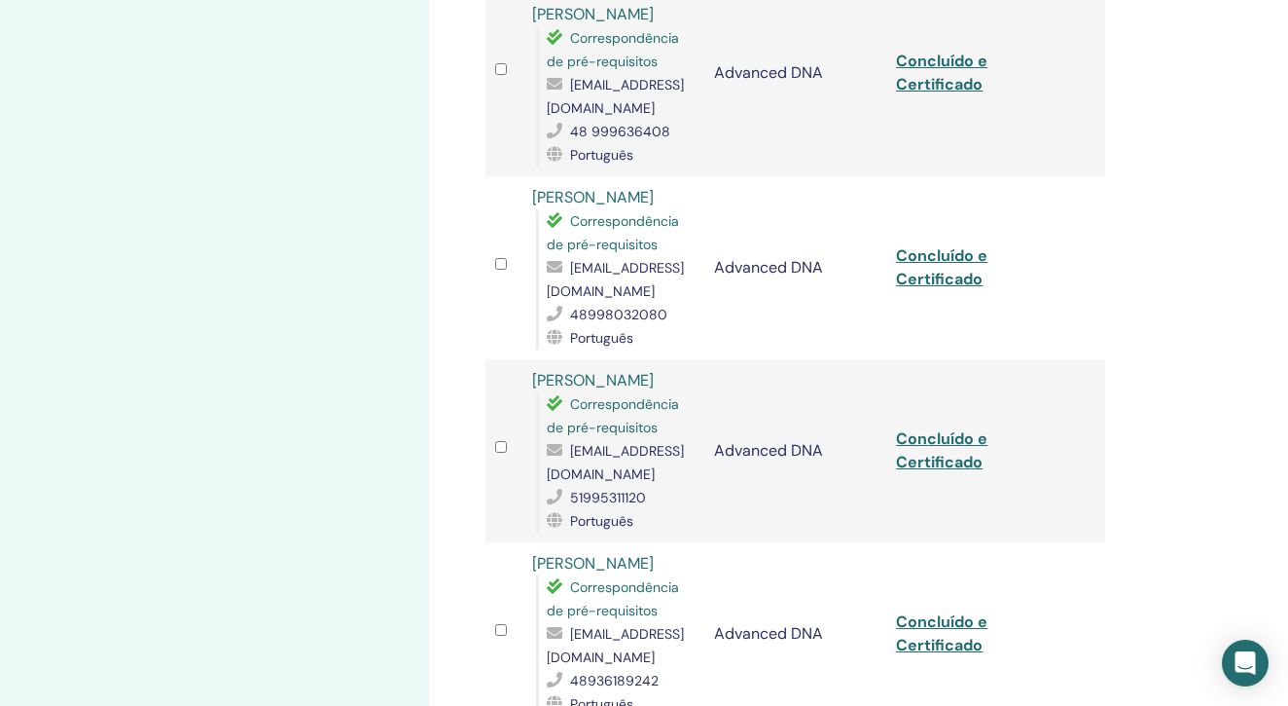
scroll to position [960, 0]
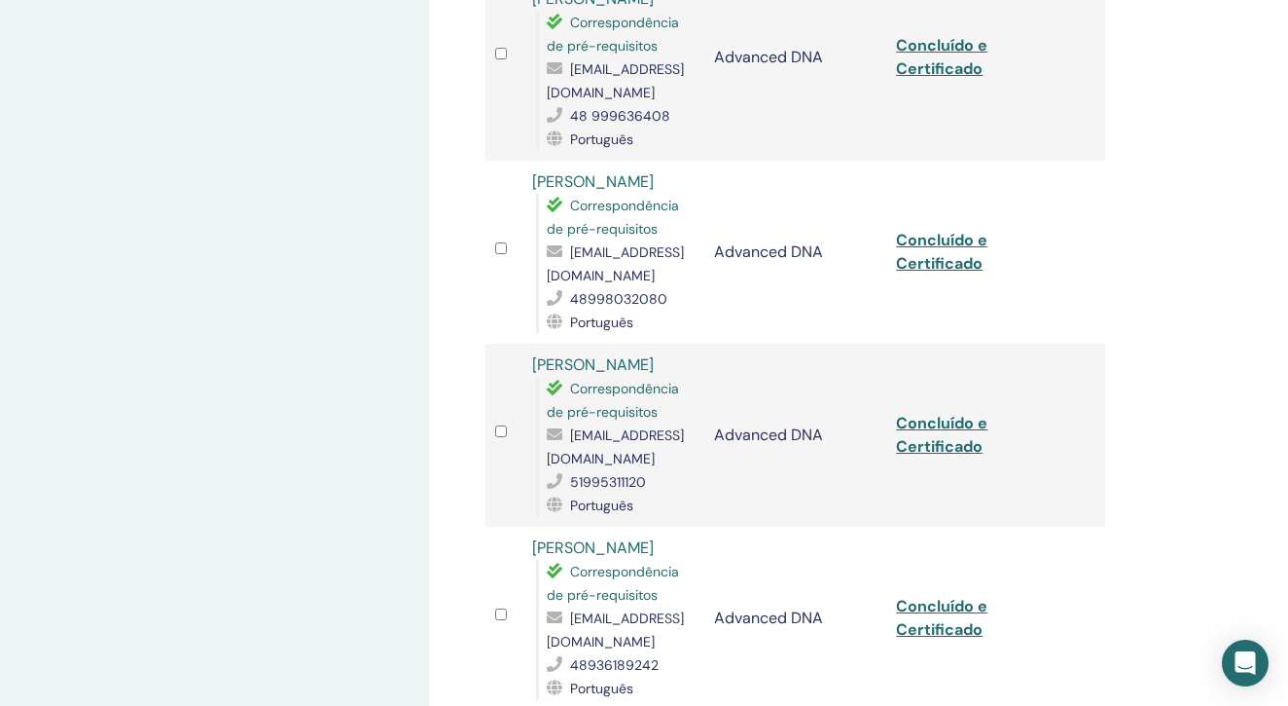
click at [927, 242] on link "Concluído e Certificado" at bounding box center [941, 252] width 91 height 44
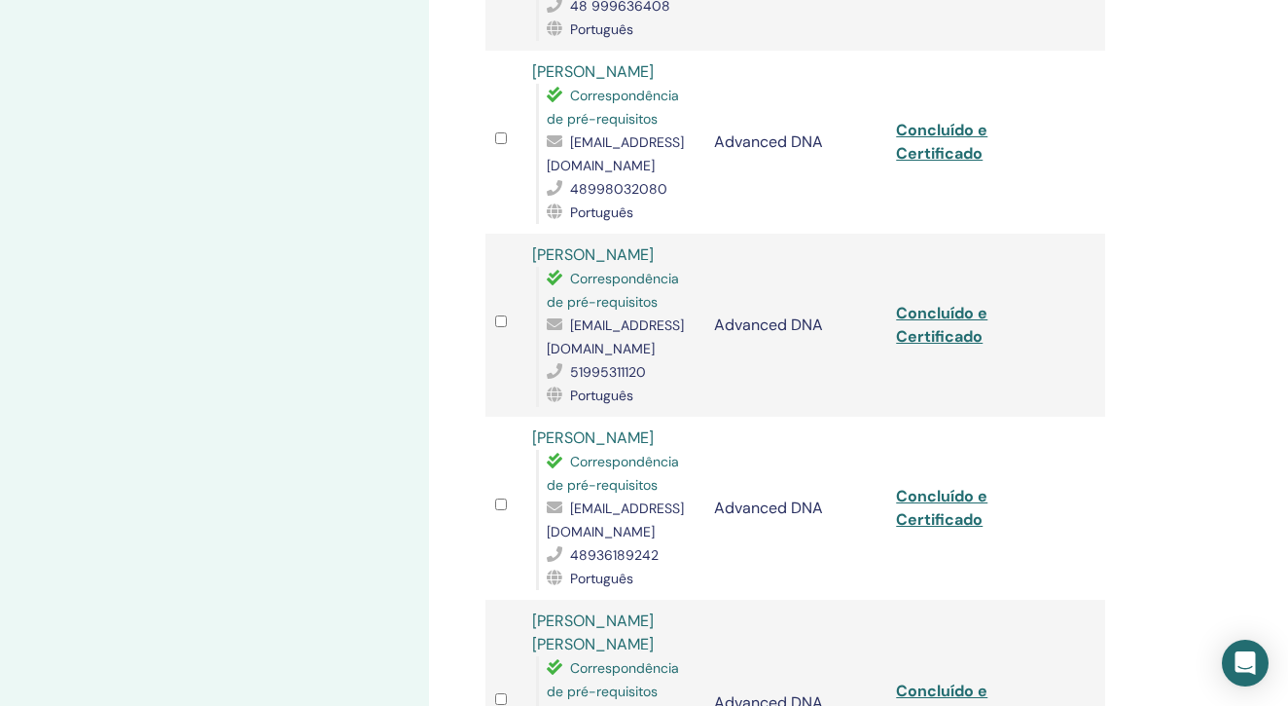
scroll to position [1074, 0]
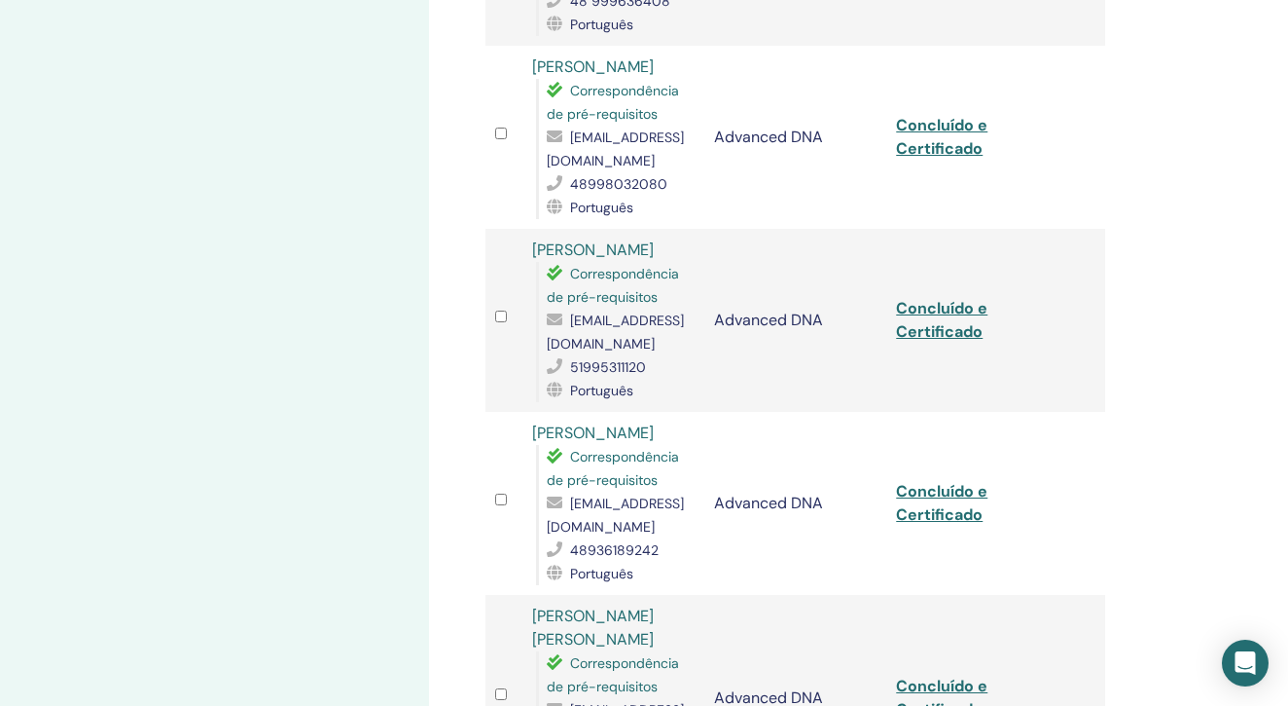
click at [927, 298] on link "Concluído e Certificado" at bounding box center [941, 320] width 91 height 44
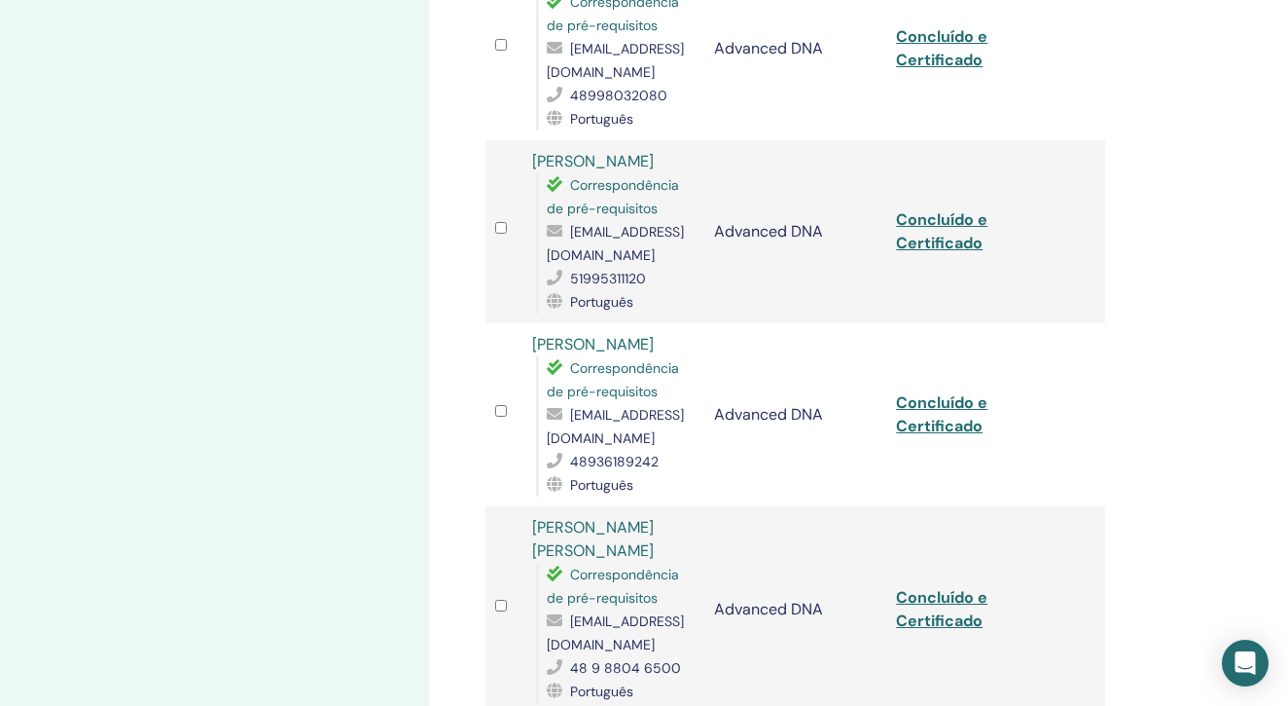
scroll to position [1200, 0]
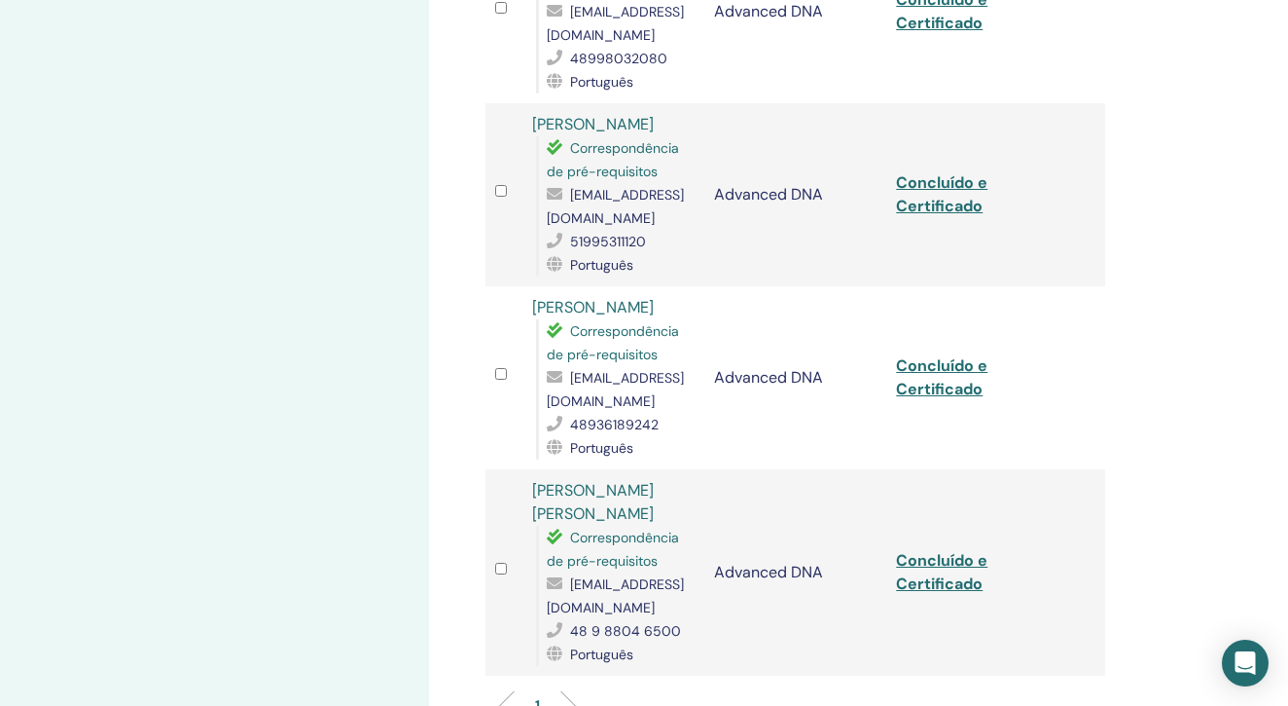
click at [922, 355] on link "Concluído e Certificado" at bounding box center [941, 377] width 91 height 44
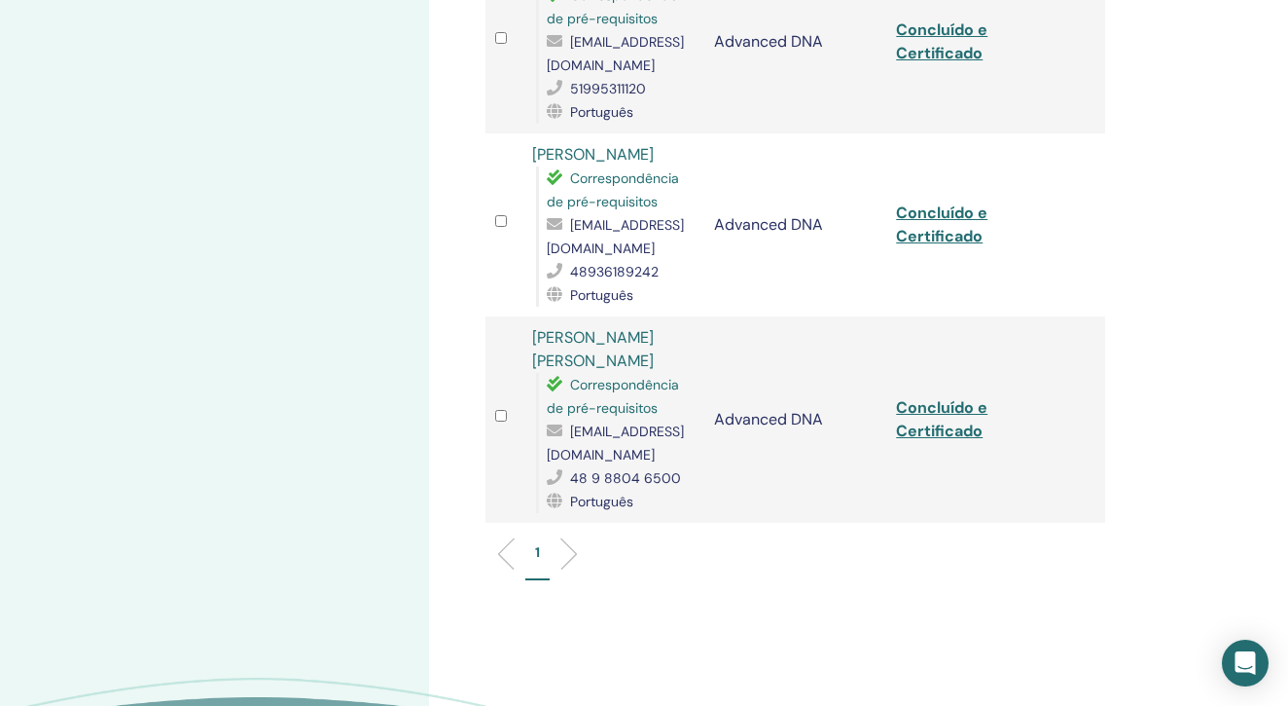
scroll to position [1356, 0]
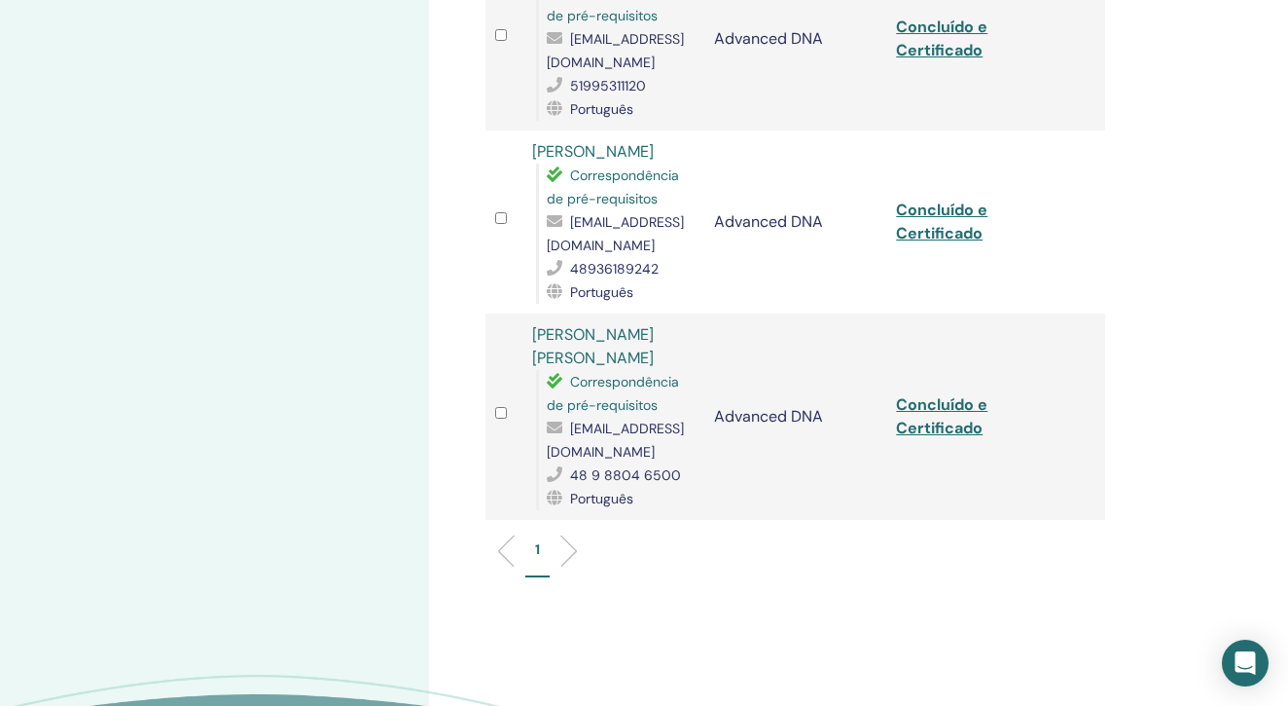
click at [923, 394] on link "Concluído e Certificado" at bounding box center [941, 416] width 91 height 44
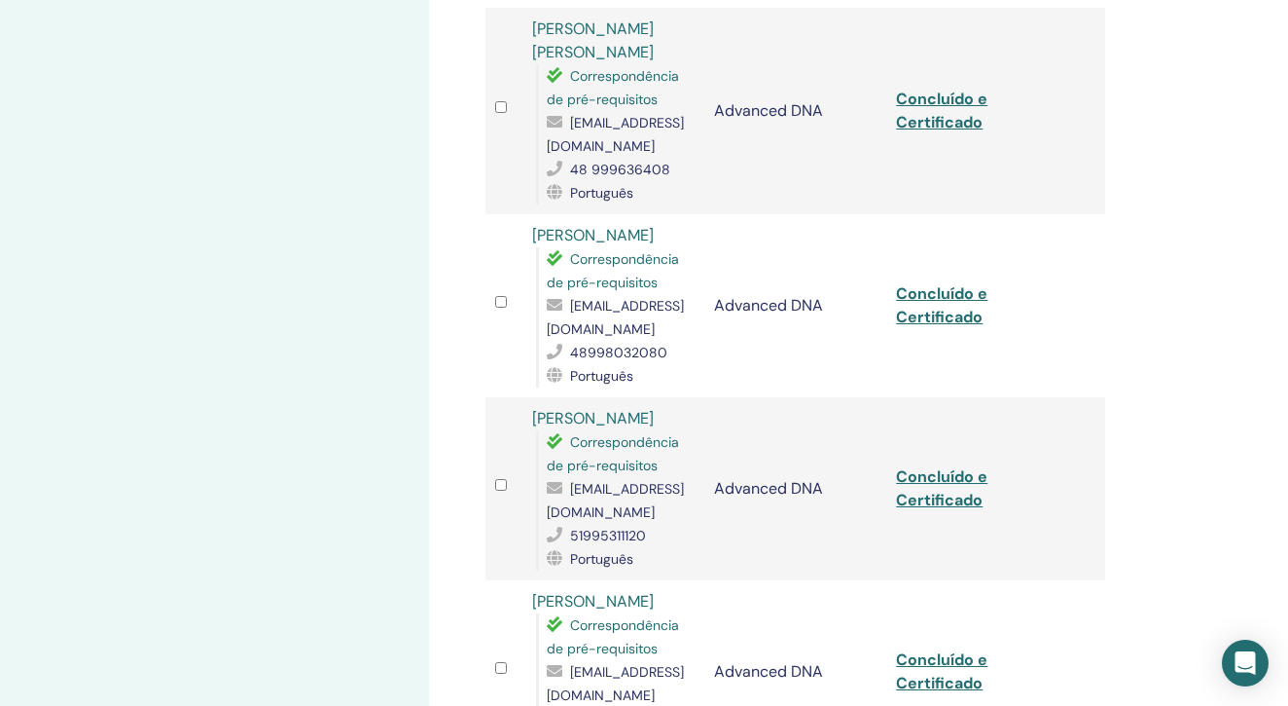
scroll to position [832, 0]
